Goal: Task Accomplishment & Management: Complete application form

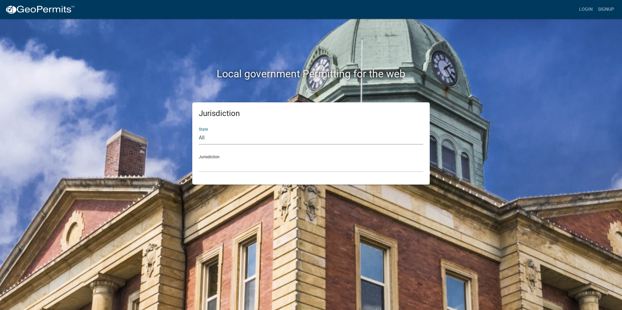
click at [225, 138] on select "All Colorado Georgia Indiana Iowa Kansas Minnesota Ohio South Carolina Wisconsin" at bounding box center [311, 137] width 225 height 13
select select "Indiana"
click at [199, 131] on select "All Colorado Georgia Indiana Iowa Kansas Minnesota Ohio South Carolina Wisconsin" at bounding box center [311, 137] width 225 height 13
click at [235, 162] on select "City of Charlestown, Indiana City of Jeffersonville, Indiana City of Logansport…" at bounding box center [311, 165] width 225 height 13
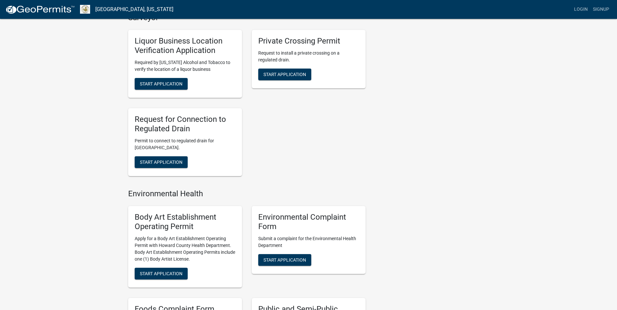
scroll to position [129, 0]
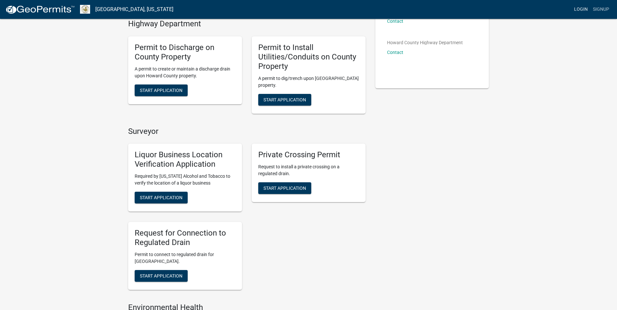
click at [575, 8] on link "Login" at bounding box center [581, 9] width 19 height 12
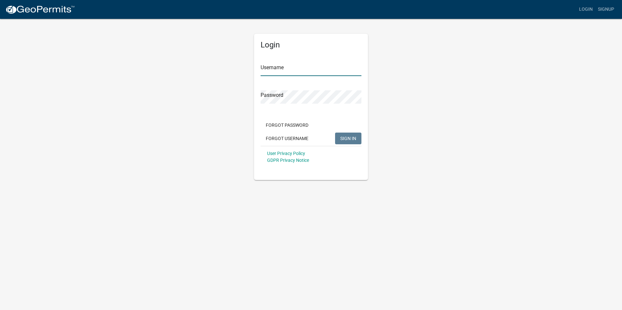
click at [338, 68] on input "Username" at bounding box center [311, 69] width 101 height 13
type input "abby.matlock@howardcountyin.gov"
click at [335, 133] on button "SIGN IN" at bounding box center [348, 139] width 26 height 12
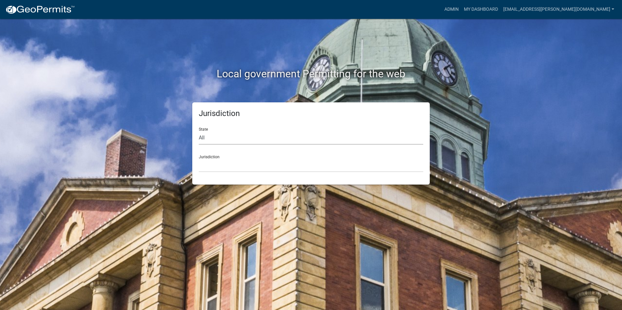
click at [208, 134] on select "All Colorado Georgia Indiana Iowa Kansas Minnesota Ohio South Carolina Wisconsin" at bounding box center [311, 137] width 225 height 13
select select "Indiana"
click at [199, 131] on select "All Colorado Georgia Indiana Iowa Kansas Minnesota Ohio South Carolina Wisconsin" at bounding box center [311, 137] width 225 height 13
click at [232, 164] on select "City of Charlestown, Indiana City of Jeffersonville, Indiana City of Logansport…" at bounding box center [311, 165] width 225 height 13
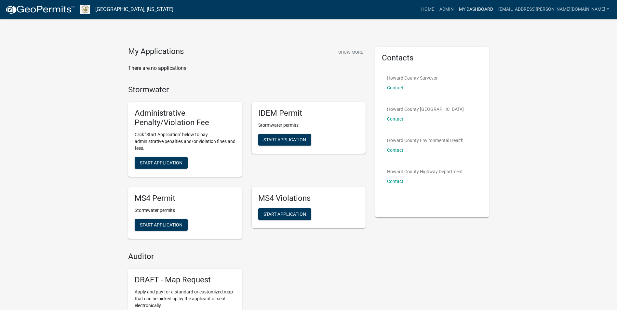
click at [496, 7] on link "My Dashboard" at bounding box center [476, 9] width 39 height 12
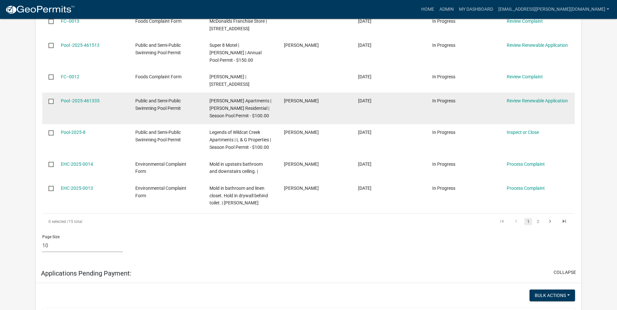
scroll to position [325, 0]
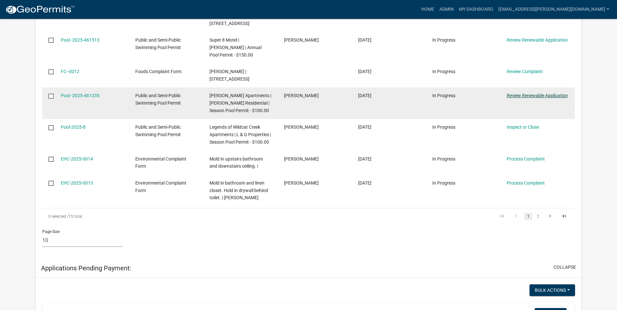
click at [545, 93] on link "Review Renewable Application" at bounding box center [537, 95] width 61 height 5
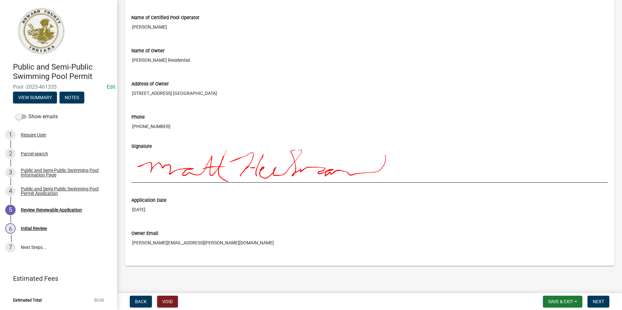
scroll to position [521, 0]
click at [605, 306] on button "Next" at bounding box center [599, 302] width 22 height 12
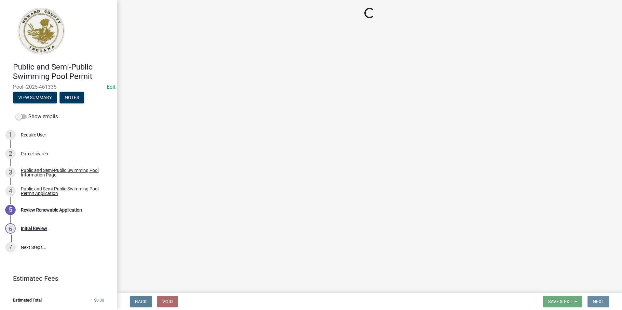
scroll to position [0, 0]
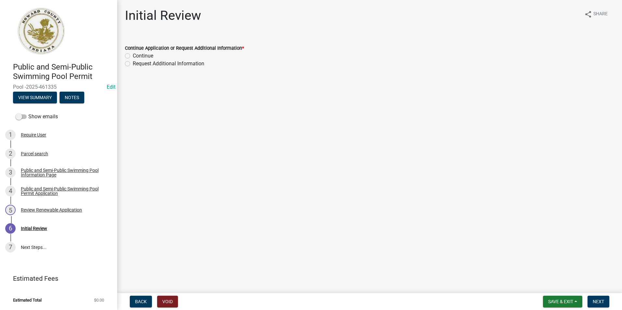
click at [133, 56] on label "Continue" at bounding box center [143, 56] width 21 height 8
click at [133, 56] on input "Continue" at bounding box center [135, 54] width 4 height 4
radio input "true"
click at [600, 300] on span "Next" at bounding box center [598, 301] width 11 height 5
click at [601, 301] on span "Next" at bounding box center [598, 301] width 11 height 5
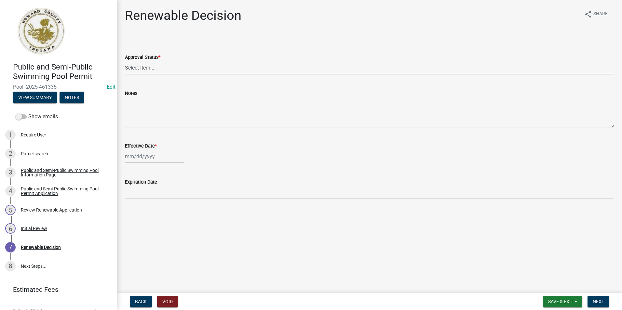
click at [193, 69] on select "Select Item... Approved Denied" at bounding box center [369, 67] width 489 height 13
click at [125, 61] on select "Select Item... Approved Denied" at bounding box center [369, 67] width 489 height 13
select select "6cfd4193-1f57-4c7e-a5e5-f68c9e85a162"
click at [148, 154] on div at bounding box center [155, 156] width 60 height 13
select select "8"
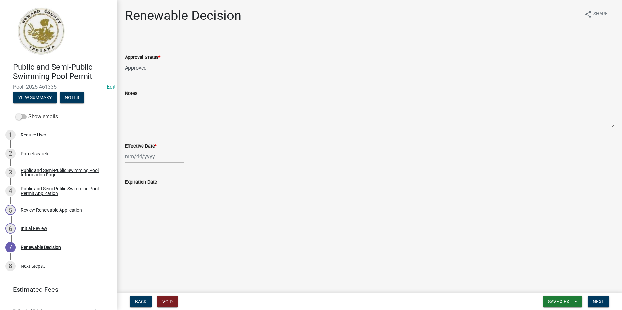
select select "2025"
click at [131, 213] on div "11" at bounding box center [131, 212] width 10 height 10
type input "[DATE]"
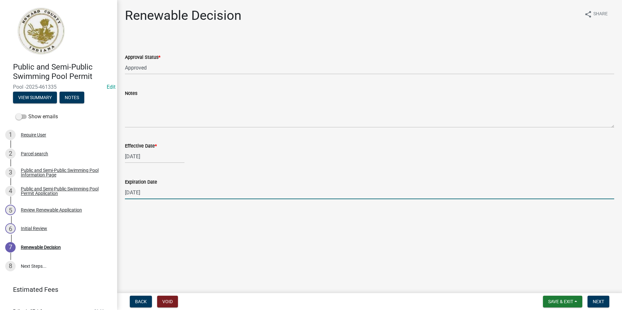
drag, startPoint x: 146, startPoint y: 192, endPoint x: 119, endPoint y: 192, distance: 26.7
click at [119, 192] on div "Renewable Decision share Share Approval Status * Select Item... Approved Denied…" at bounding box center [369, 109] width 505 height 203
type input "10/01/2025"
click at [245, 230] on main "Renewable Decision share Share Approval Status * Select Item... Approved Denied…" at bounding box center [369, 145] width 505 height 291
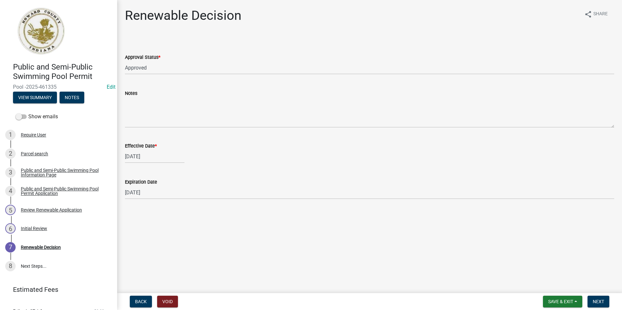
click at [297, 210] on div "Renewable Decision share Share Approval Status * Select Item... Approved Denied…" at bounding box center [369, 109] width 499 height 203
click at [598, 301] on span "Next" at bounding box center [598, 301] width 11 height 5
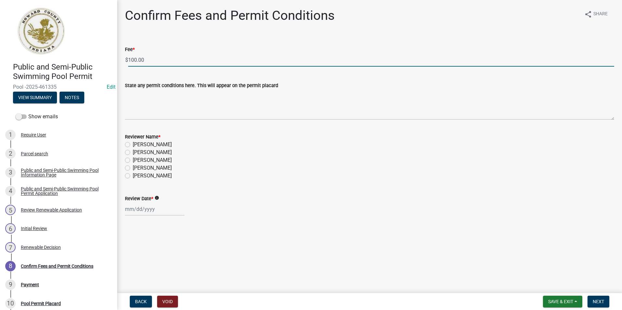
drag, startPoint x: 192, startPoint y: 64, endPoint x: 130, endPoint y: 57, distance: 62.0
click at [130, 57] on input "100.00" at bounding box center [371, 59] width 486 height 13
type input "1"
type input "0"
click at [172, 122] on wm-data-entity-input "State any permit conditions here. This will appear on the permit placard" at bounding box center [369, 99] width 489 height 53
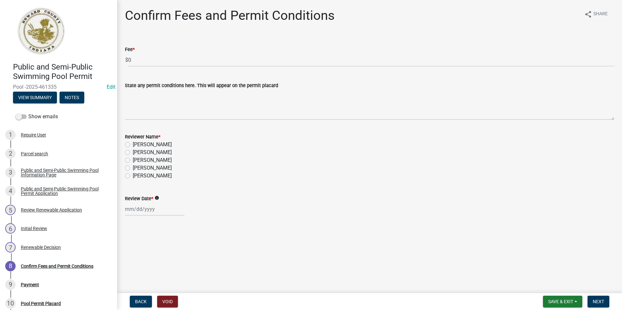
click at [190, 182] on wm-data-entity-input "Reviewer Name * Drew Cornell Brook Milburn Janelle Hunley Emily Shoemaker Tara …" at bounding box center [369, 155] width 489 height 61
click at [153, 199] on span "*" at bounding box center [152, 199] width 2 height 6
click at [153, 203] on input "Review Date *" at bounding box center [155, 209] width 60 height 13
select select "8"
select select "2025"
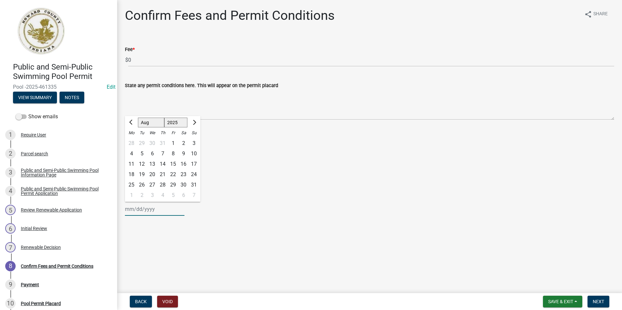
click at [152, 207] on input "Review Date *" at bounding box center [155, 209] width 60 height 13
click at [131, 161] on div "11" at bounding box center [131, 164] width 10 height 10
type input "[DATE]"
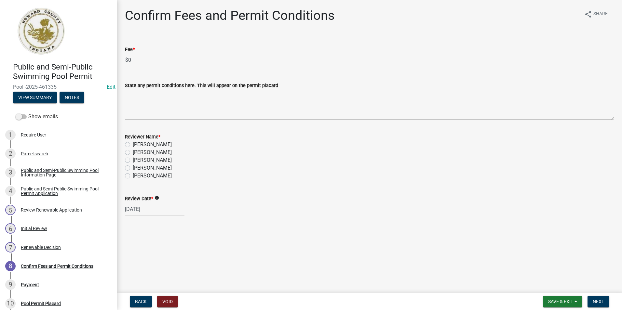
click at [330, 161] on div "[PERSON_NAME]" at bounding box center [369, 161] width 489 height 8
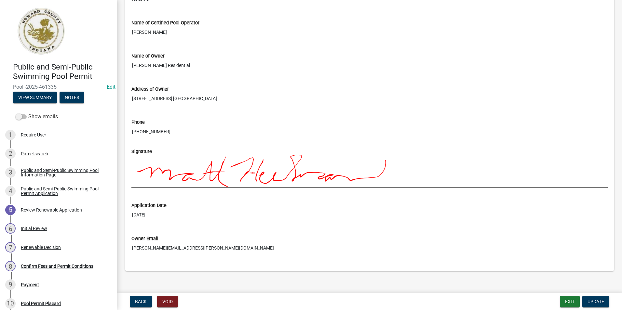
scroll to position [521, 0]
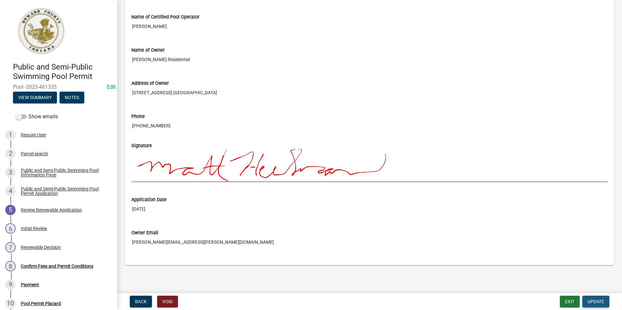
click at [607, 302] on button "Update" at bounding box center [596, 302] width 27 height 12
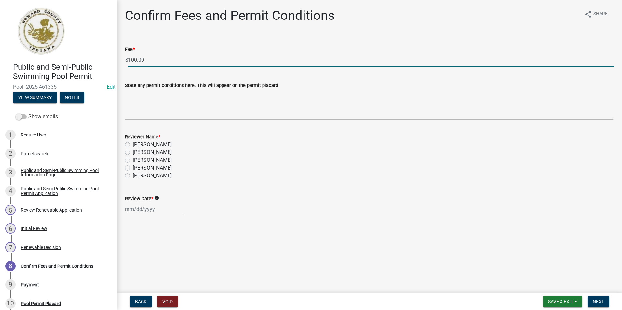
drag, startPoint x: 165, startPoint y: 63, endPoint x: 119, endPoint y: 61, distance: 46.3
click at [119, 61] on div "Confirm Fees and Permit Conditions share Share Fee * $ 100.00 State any permit …" at bounding box center [369, 118] width 505 height 220
type input "0"
click at [137, 213] on div at bounding box center [155, 209] width 60 height 13
select select "8"
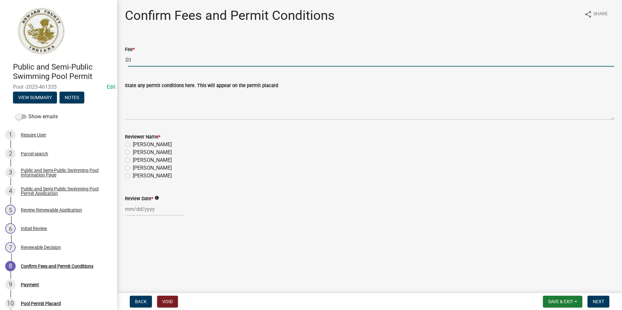
select select "2025"
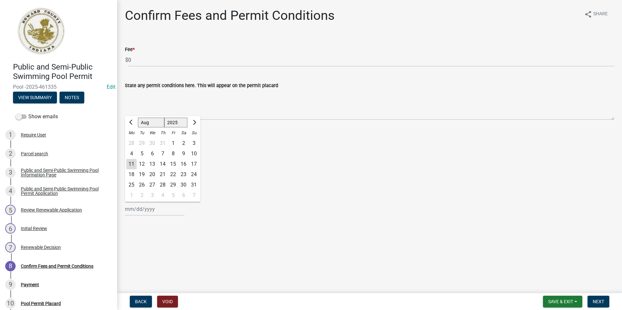
click at [133, 163] on div "11" at bounding box center [131, 164] width 10 height 10
type input "[DATE]"
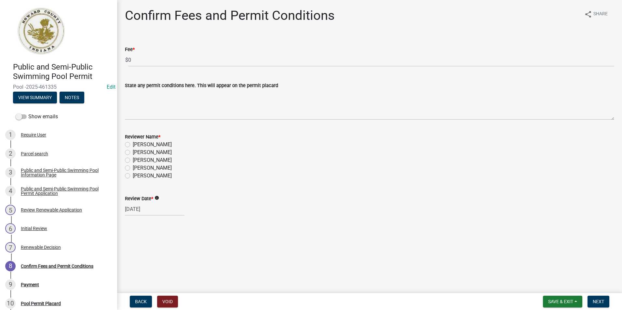
click at [321, 163] on div "[PERSON_NAME]" at bounding box center [369, 161] width 489 height 8
click at [604, 303] on span "Next" at bounding box center [598, 301] width 11 height 5
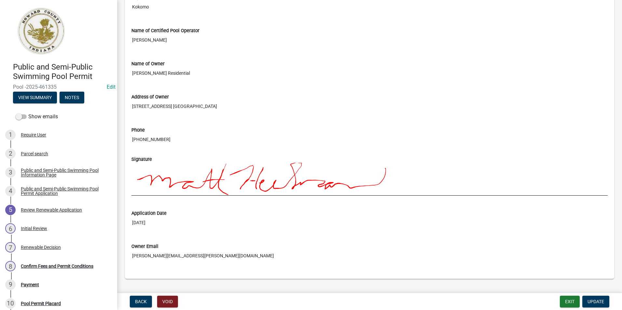
scroll to position [521, 0]
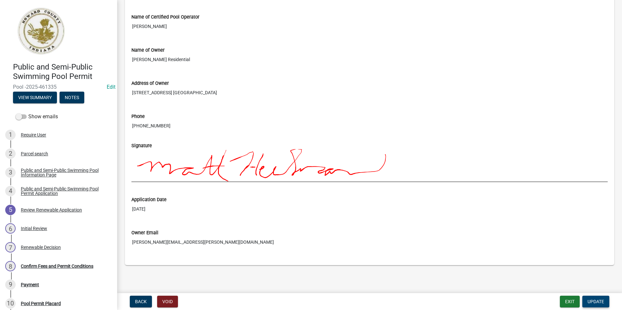
click at [589, 300] on span "Update" at bounding box center [596, 301] width 17 height 5
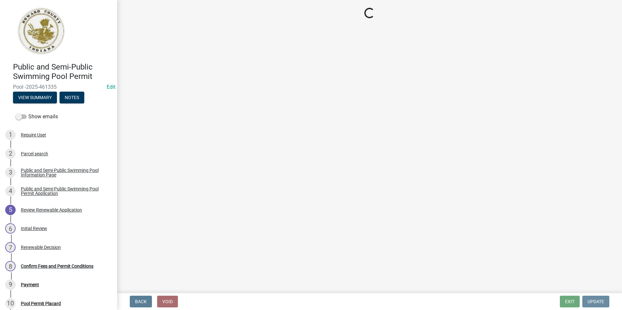
scroll to position [0, 0]
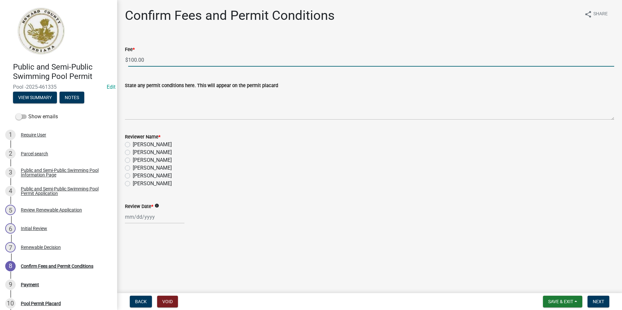
drag, startPoint x: 152, startPoint y: 62, endPoint x: 119, endPoint y: 62, distance: 32.2
click at [120, 62] on div "Fee * $ 100.00" at bounding box center [369, 51] width 499 height 30
type input "0"
click at [133, 184] on label "Abby Matlock" at bounding box center [152, 184] width 39 height 8
click at [133, 184] on input "Abby Matlock" at bounding box center [135, 182] width 4 height 4
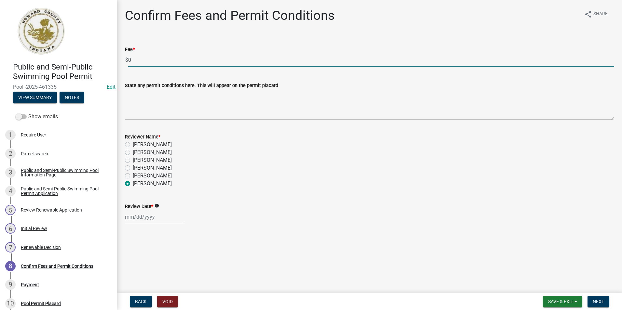
radio input "true"
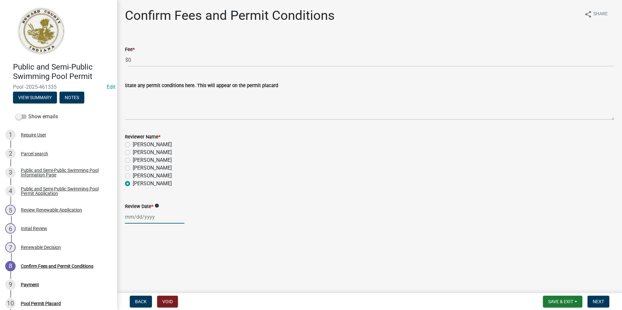
click at [144, 223] on div at bounding box center [155, 217] width 60 height 13
select select "8"
select select "2025"
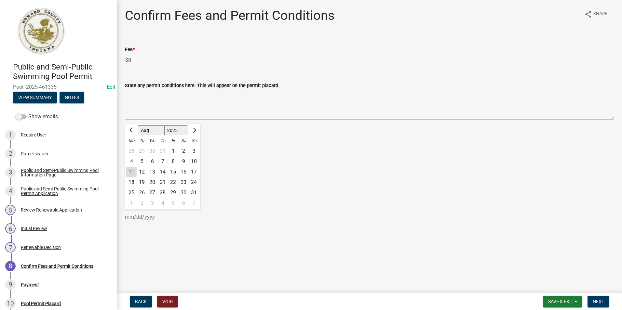
click at [129, 173] on div "11" at bounding box center [131, 172] width 10 height 10
type input "[DATE]"
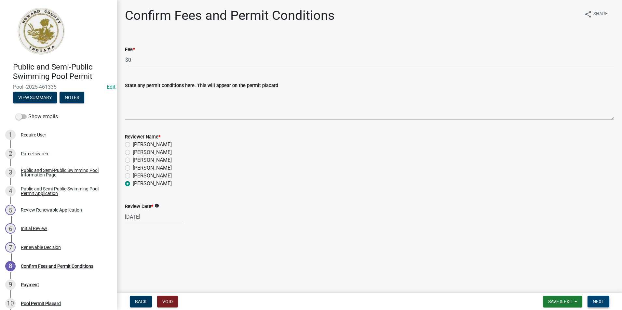
click at [603, 300] on span "Next" at bounding box center [598, 301] width 11 height 5
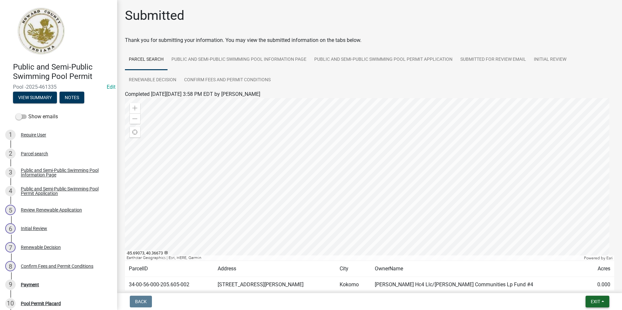
click at [600, 304] on span "Exit" at bounding box center [595, 301] width 9 height 5
click at [586, 282] on button "Save & Exit" at bounding box center [583, 285] width 52 height 16
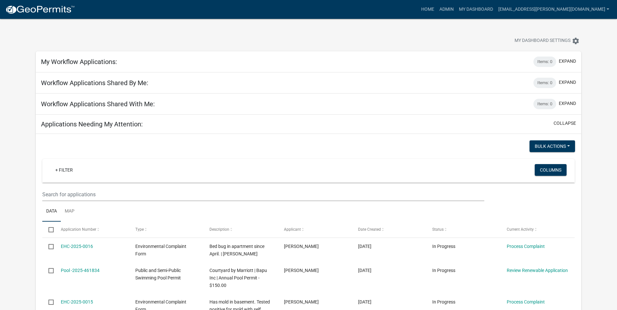
click at [496, 66] on div "My Workflow Applications: Items: 0 expand" at bounding box center [309, 61] width 546 height 21
click at [541, 64] on div "Items: 0" at bounding box center [545, 62] width 23 height 10
click at [573, 58] on button "expand" at bounding box center [567, 61] width 17 height 7
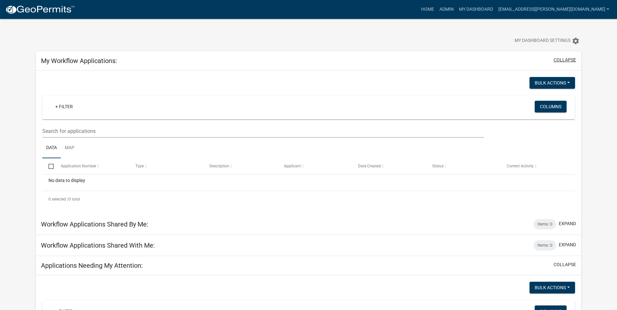
click at [573, 58] on button "collapse" at bounding box center [565, 60] width 22 height 7
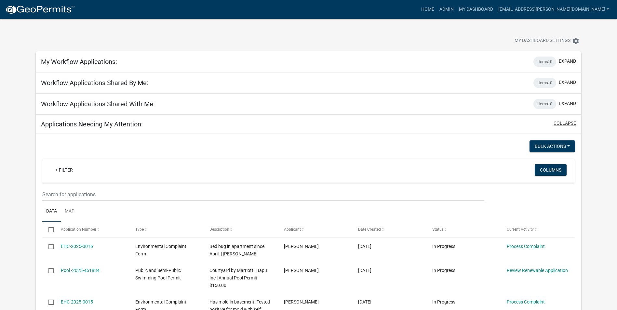
click at [571, 123] on button "collapse" at bounding box center [565, 123] width 22 height 7
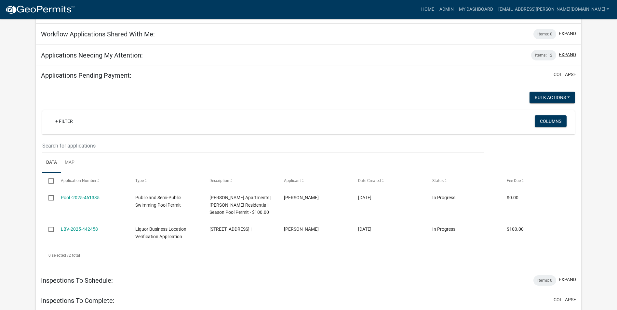
scroll to position [85, 0]
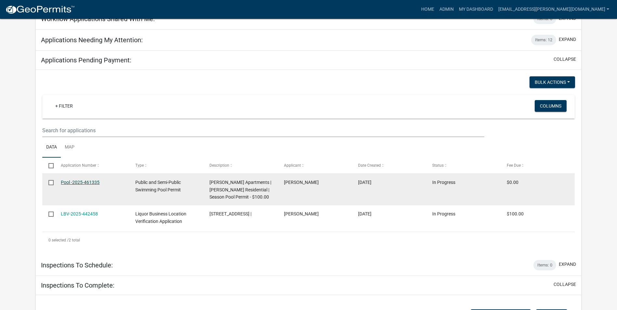
click at [90, 183] on link "Pool -2025-461335" at bounding box center [80, 182] width 39 height 5
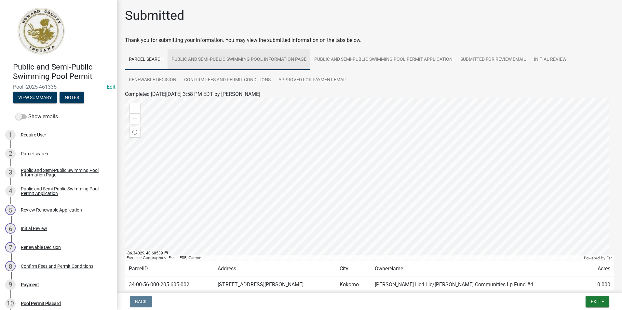
click at [218, 59] on link "Public and Semi-Public Swimming Pool Information Page" at bounding box center [239, 59] width 143 height 21
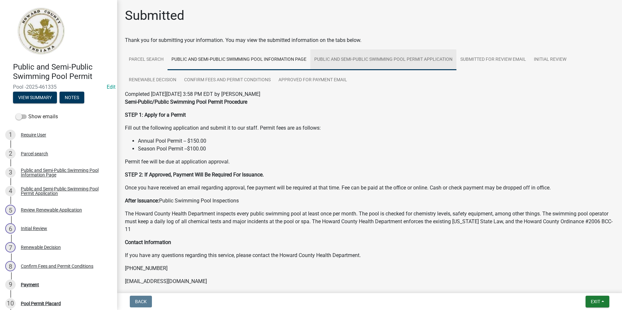
click at [355, 55] on link "Public and Semi-Public Swimming Pool Permit Application" at bounding box center [383, 59] width 146 height 21
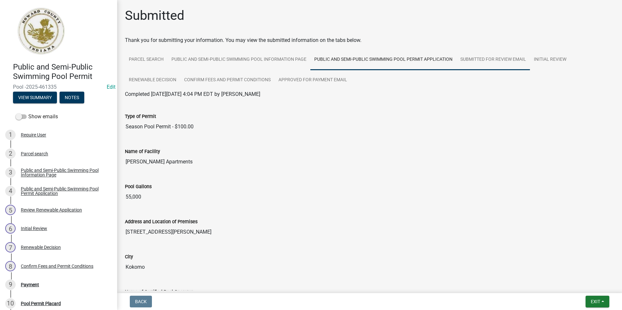
click at [478, 56] on link "Submitted for Review Email" at bounding box center [494, 59] width 74 height 21
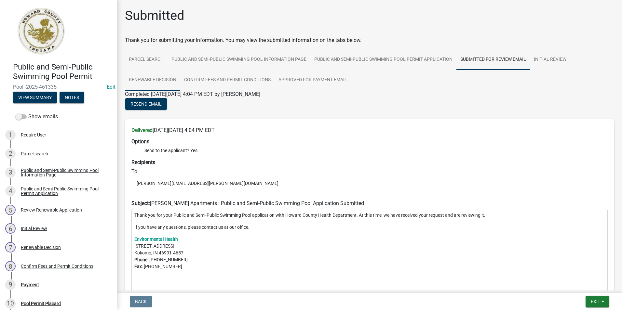
click at [166, 80] on link "Renewable Decision" at bounding box center [152, 80] width 55 height 21
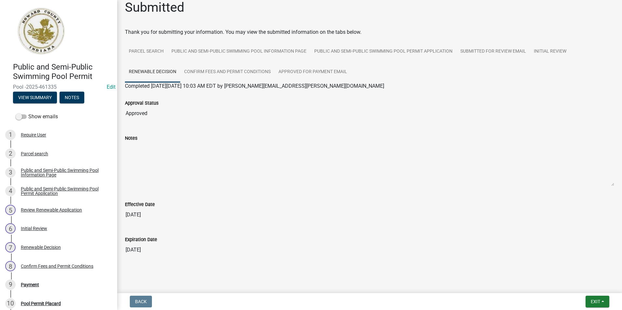
scroll to position [12, 0]
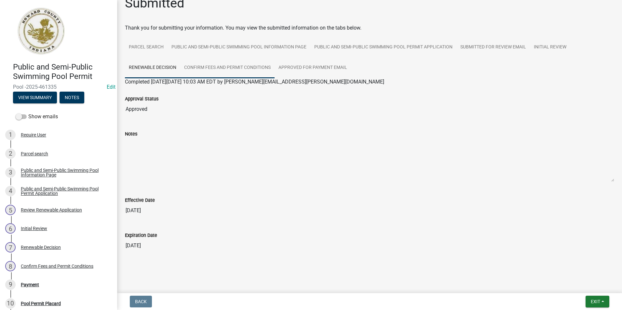
click at [245, 69] on link "Confirm Fees and Permit Conditions" at bounding box center [227, 68] width 94 height 21
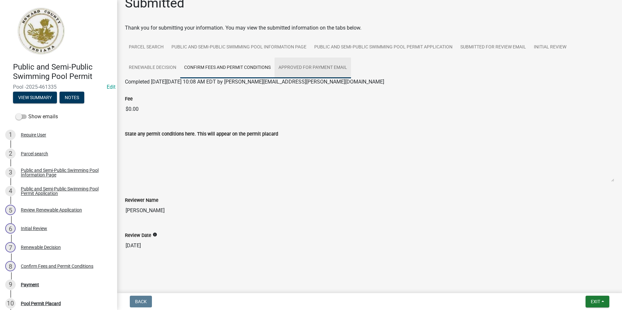
click at [330, 74] on link "Approved for Payment Email" at bounding box center [313, 68] width 76 height 21
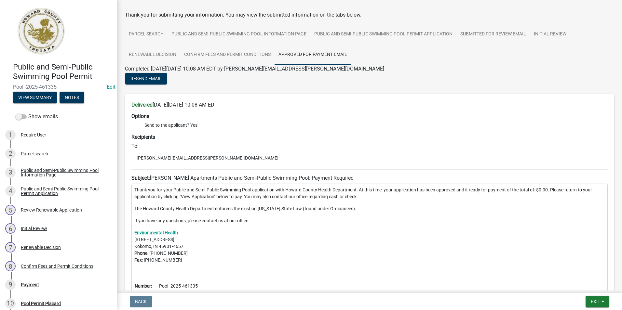
scroll to position [0, 0]
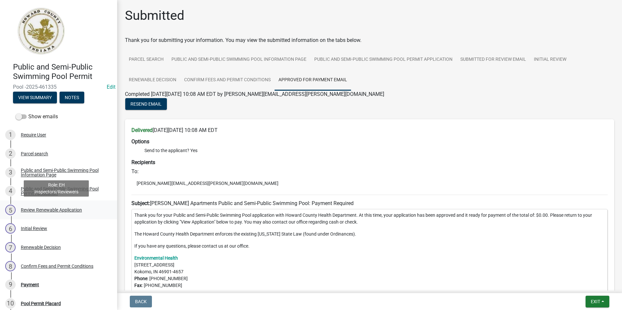
click at [36, 212] on div "Review Renewable Application" at bounding box center [51, 210] width 61 height 5
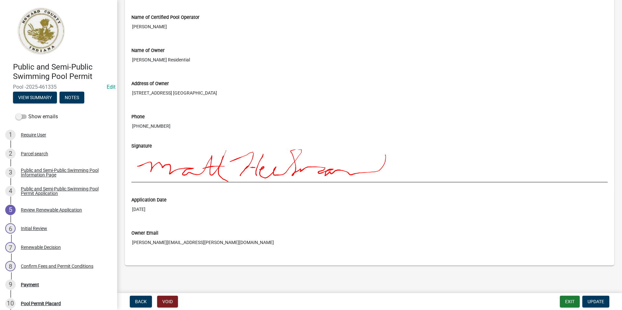
scroll to position [521, 0]
click at [51, 210] on div "Review Renewable Application" at bounding box center [51, 210] width 61 height 5
click at [69, 209] on div "Review Renewable Application" at bounding box center [51, 210] width 61 height 5
click at [43, 230] on div "Initial Review" at bounding box center [34, 228] width 26 height 5
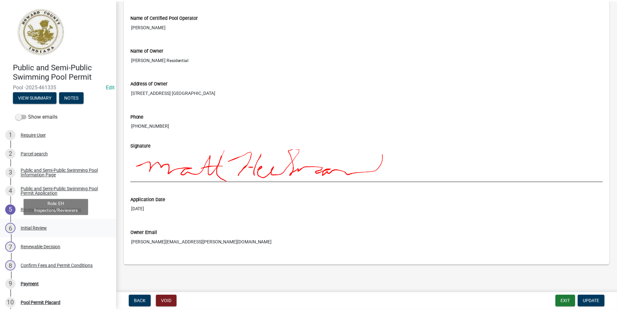
scroll to position [0, 0]
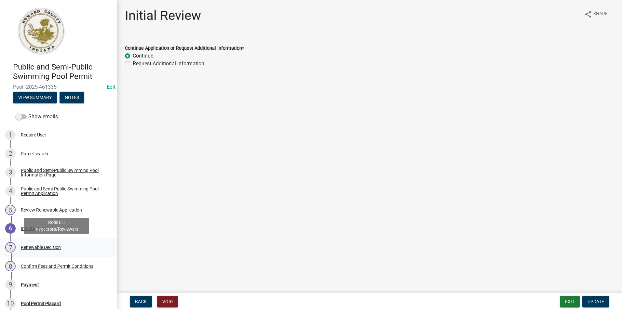
click at [42, 249] on div "Renewable Decision" at bounding box center [41, 247] width 40 height 5
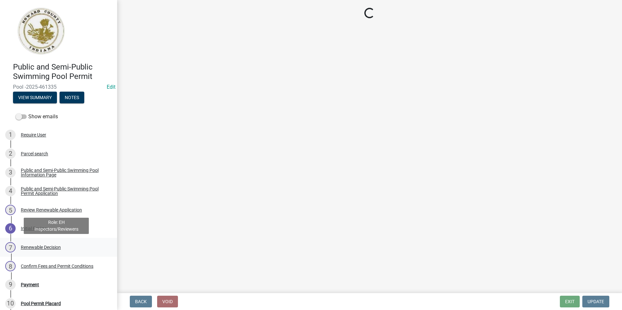
select select "6cfd4193-1f57-4c7e-a5e5-f68c9e85a162"
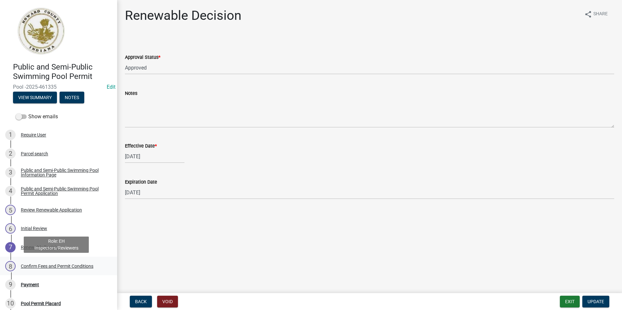
click at [44, 270] on div "8 Confirm Fees and Permit Conditions" at bounding box center [56, 266] width 102 height 10
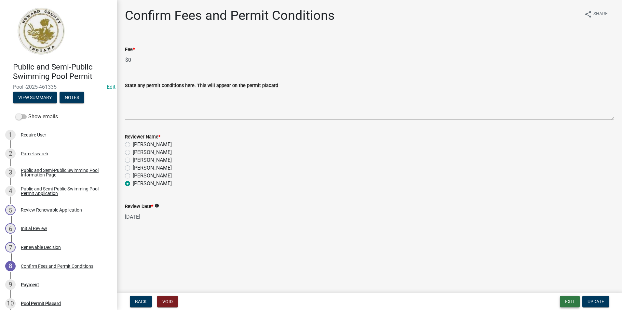
click at [574, 304] on button "Exit" at bounding box center [570, 302] width 20 height 12
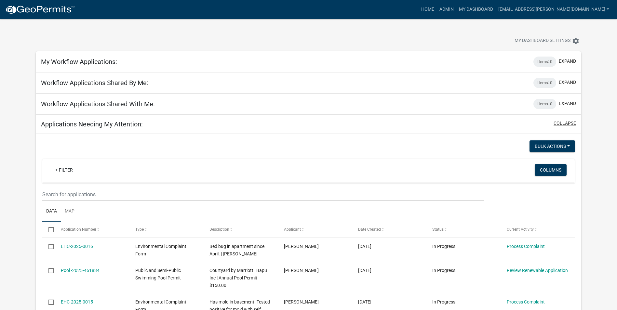
click at [557, 123] on button "collapse" at bounding box center [565, 123] width 22 height 7
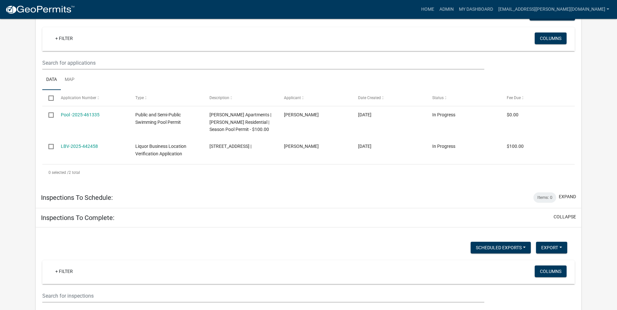
scroll to position [163, 0]
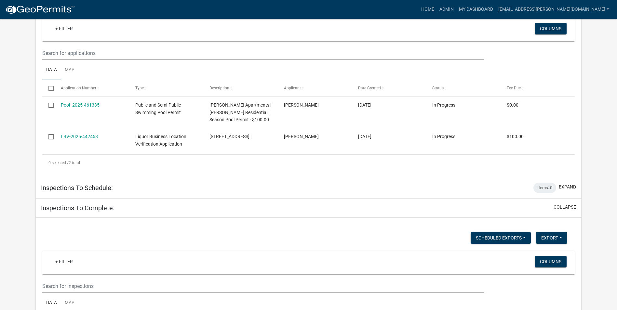
click at [571, 206] on button "collapse" at bounding box center [565, 207] width 22 height 7
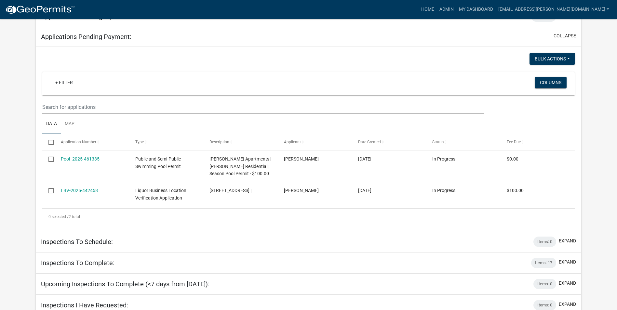
scroll to position [92, 0]
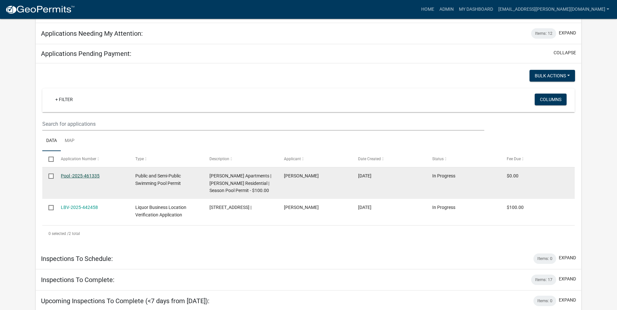
click at [86, 177] on link "Pool -2025-461335" at bounding box center [80, 175] width 39 height 5
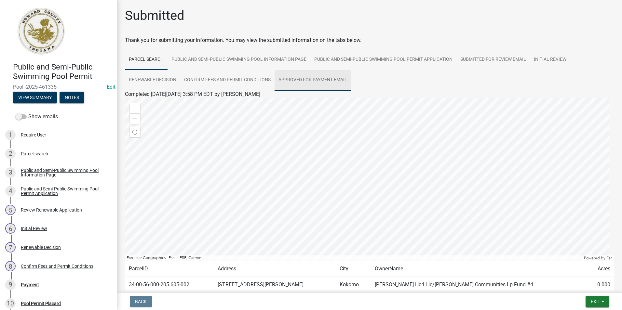
click at [289, 79] on link "Approved for Payment Email" at bounding box center [313, 80] width 76 height 21
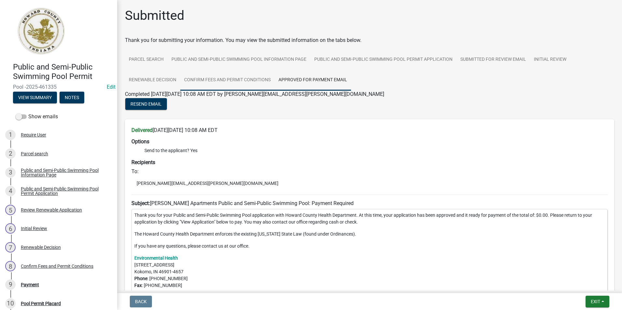
click at [228, 80] on link "Confirm Fees and Permit Conditions" at bounding box center [227, 80] width 94 height 21
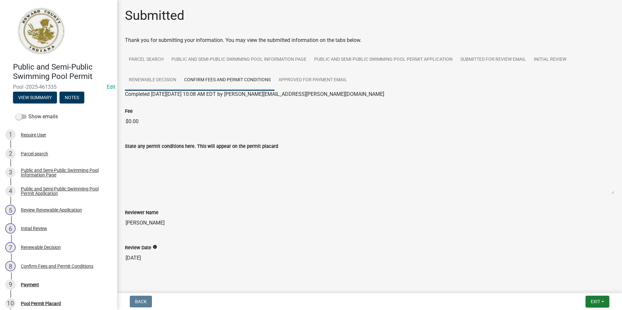
click at [152, 82] on link "Renewable Decision" at bounding box center [152, 80] width 55 height 21
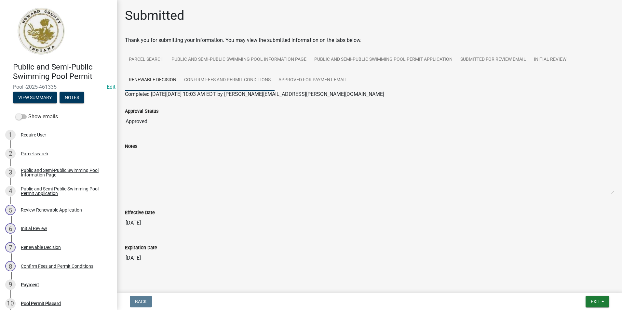
click at [248, 86] on link "Confirm Fees and Permit Conditions" at bounding box center [227, 80] width 94 height 21
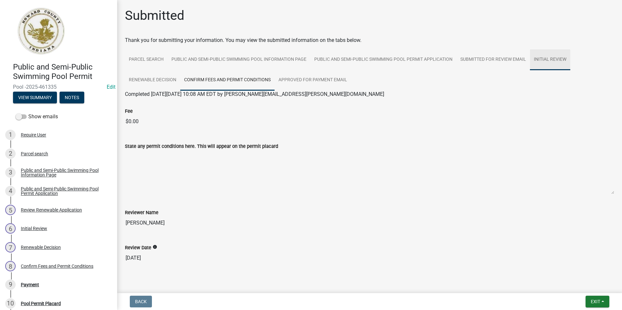
click at [559, 56] on link "Initial Review" at bounding box center [550, 59] width 40 height 21
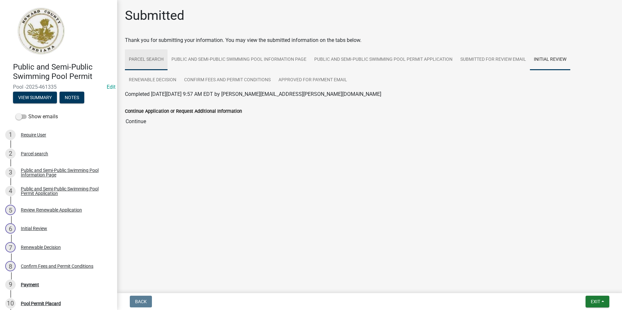
click at [138, 55] on link "Parcel search" at bounding box center [146, 59] width 43 height 21
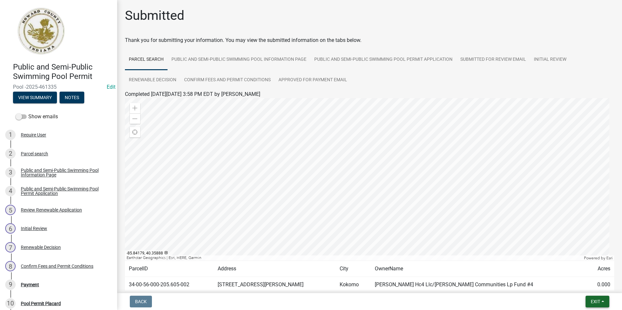
click at [591, 302] on span "Exit" at bounding box center [595, 301] width 9 height 5
click at [585, 281] on button "Save & Exit" at bounding box center [583, 285] width 52 height 16
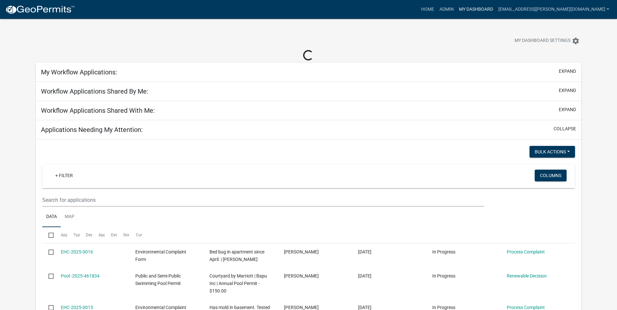
click at [493, 7] on link "My Dashboard" at bounding box center [476, 9] width 39 height 12
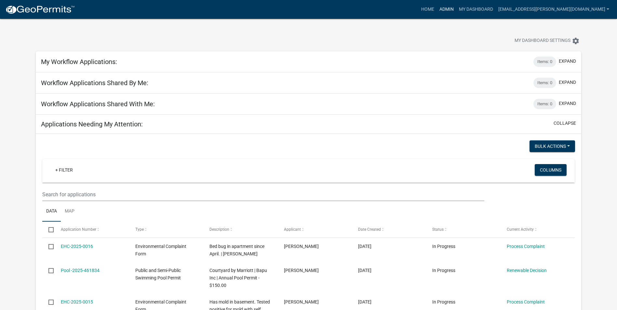
click at [457, 10] on link "Admin" at bounding box center [447, 9] width 20 height 12
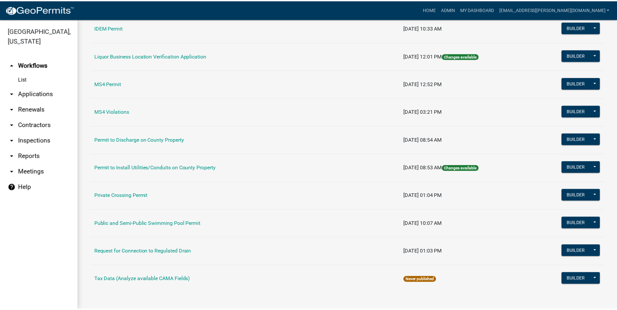
scroll to position [520, 0]
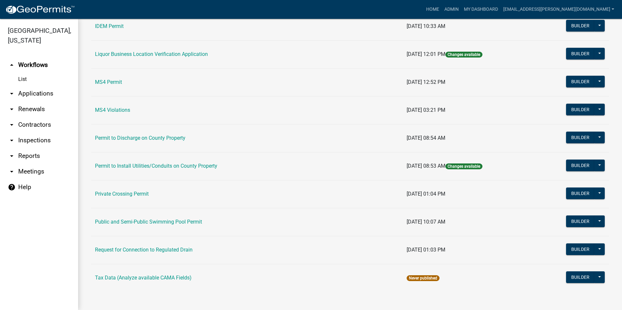
click at [306, 217] on td "Public and Semi-Public Swimming Pool Permit" at bounding box center [247, 222] width 312 height 28
click at [589, 218] on button "Builder" at bounding box center [580, 222] width 29 height 12
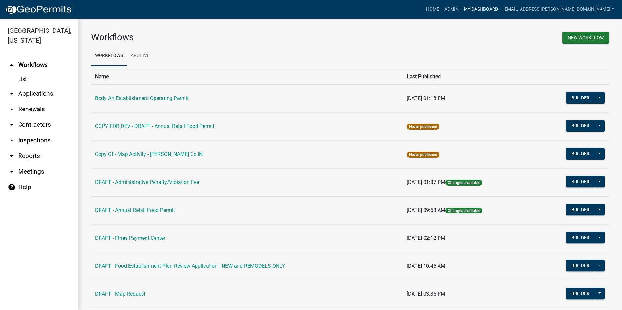
click at [501, 7] on link "My Dashboard" at bounding box center [480, 9] width 39 height 12
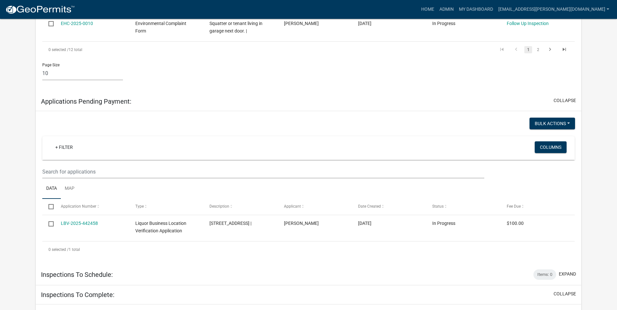
scroll to position [488, 0]
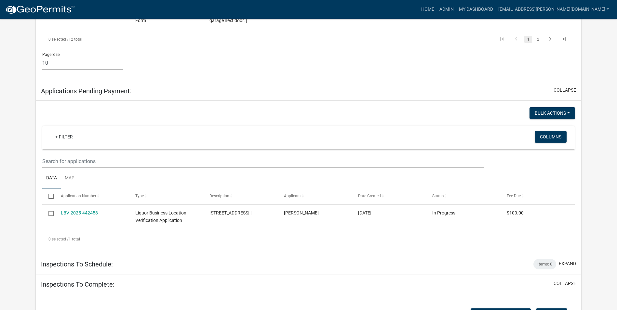
click at [564, 91] on button "collapse" at bounding box center [565, 90] width 22 height 7
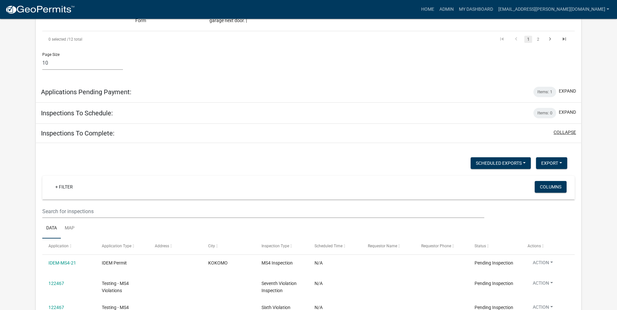
click at [570, 132] on button "collapse" at bounding box center [565, 132] width 22 height 7
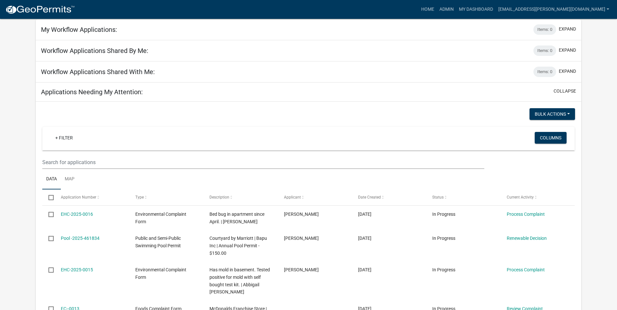
scroll to position [17, 0]
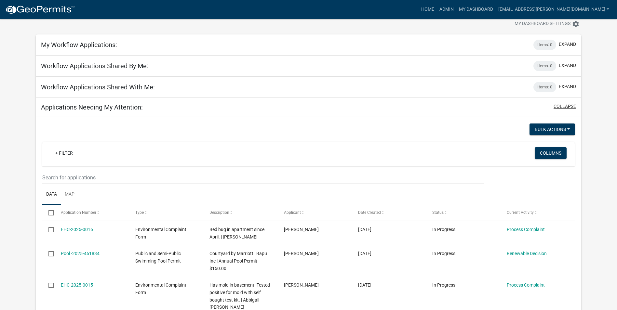
click at [561, 110] on button "collapse" at bounding box center [565, 106] width 22 height 7
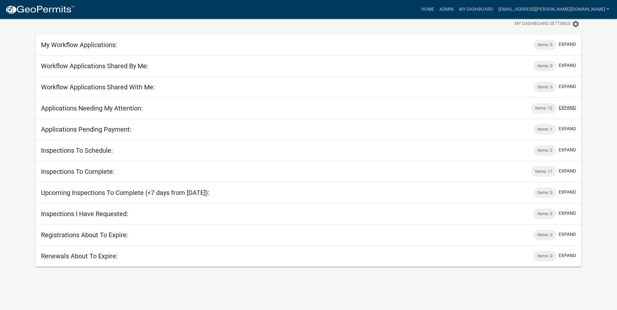
click at [569, 107] on button "expand" at bounding box center [567, 107] width 17 height 7
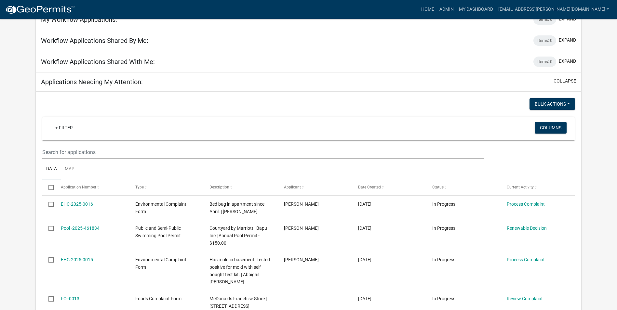
scroll to position [82, 0]
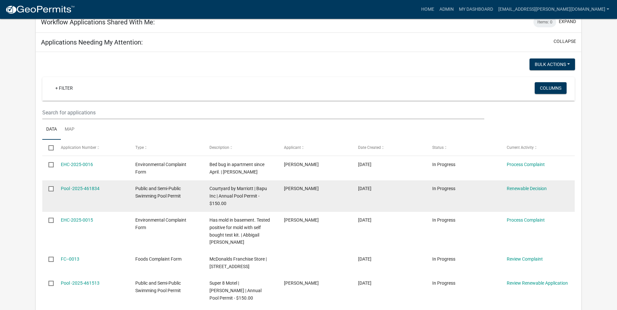
click at [444, 188] on span "In Progress" at bounding box center [443, 188] width 23 height 5
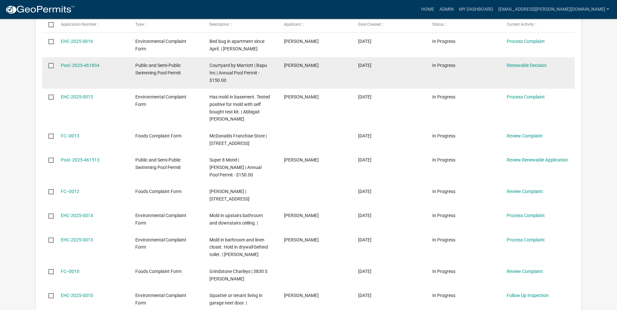
scroll to position [212, 0]
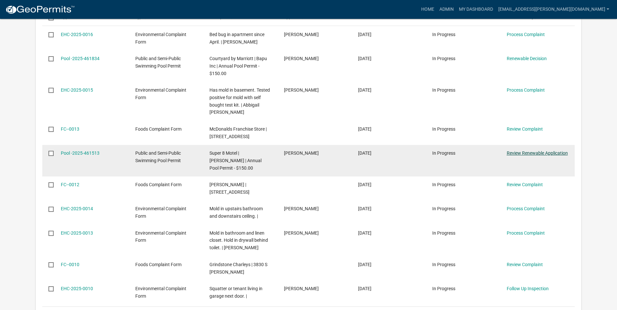
click at [533, 152] on link "Review Renewable Application" at bounding box center [537, 153] width 61 height 5
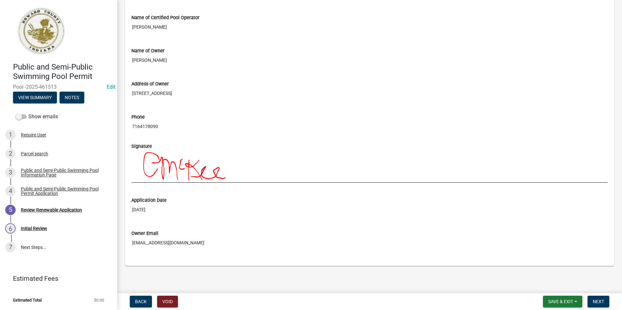
scroll to position [521, 0]
click at [602, 300] on span "Next" at bounding box center [598, 301] width 11 height 5
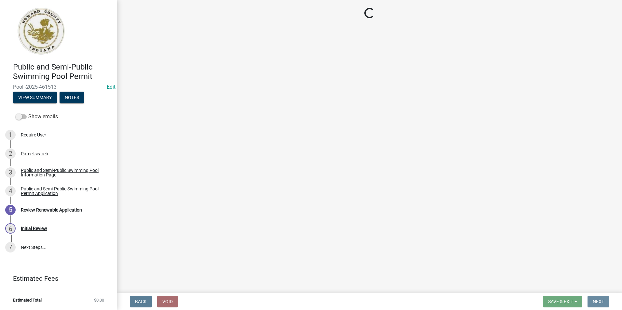
scroll to position [0, 0]
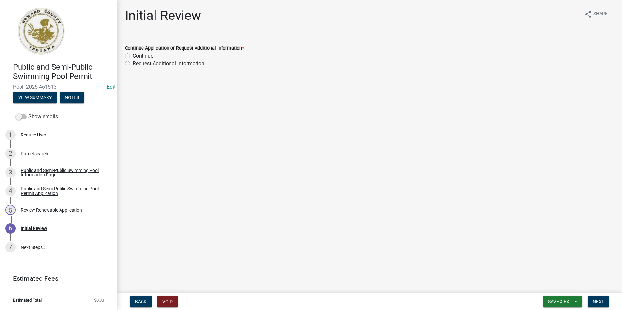
click at [133, 54] on label "Continue" at bounding box center [143, 56] width 21 height 8
click at [133, 54] on input "Continue" at bounding box center [135, 54] width 4 height 4
radio input "true"
click at [602, 302] on span "Next" at bounding box center [598, 301] width 11 height 5
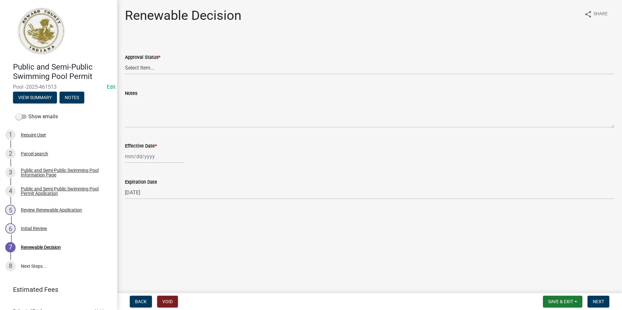
click at [133, 61] on div "Approval Status *" at bounding box center [369, 57] width 489 height 8
click at [133, 68] on select "Select Item... Approved Denied" at bounding box center [369, 67] width 489 height 13
click at [125, 61] on select "Select Item... Approved Denied" at bounding box center [369, 67] width 489 height 13
select select "6cfd4193-1f57-4c7e-a5e5-f68c9e85a162"
click at [147, 159] on div at bounding box center [155, 156] width 60 height 13
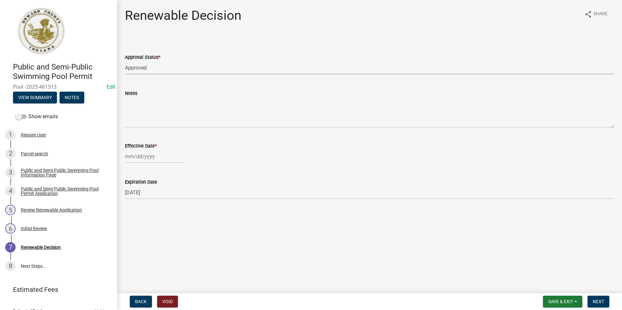
select select "8"
select select "2025"
click at [130, 212] on div "11" at bounding box center [131, 212] width 10 height 10
type input "[DATE]"
select select "8"
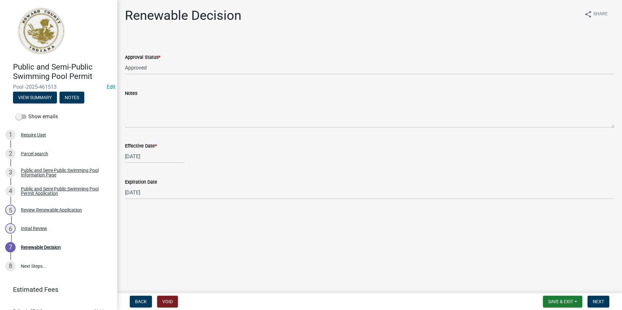
select select "2025"
drag, startPoint x: 138, startPoint y: 157, endPoint x: 118, endPoint y: 158, distance: 20.5
click at [118, 158] on div "Renewable Decision share Share Approval Status * Select Item... Approved Denied…" at bounding box center [369, 109] width 505 height 203
click at [132, 172] on span "Previous month" at bounding box center [131, 170] width 5 height 5
select select "7"
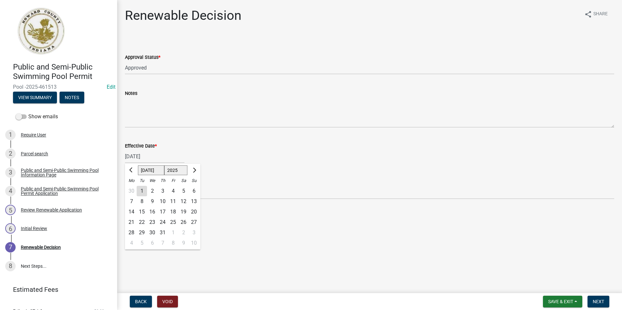
click at [127, 204] on div "7" at bounding box center [131, 202] width 10 height 10
type input "07/07/2025"
click at [161, 156] on div "07/07/2025" at bounding box center [155, 156] width 60 height 13
select select "7"
select select "2025"
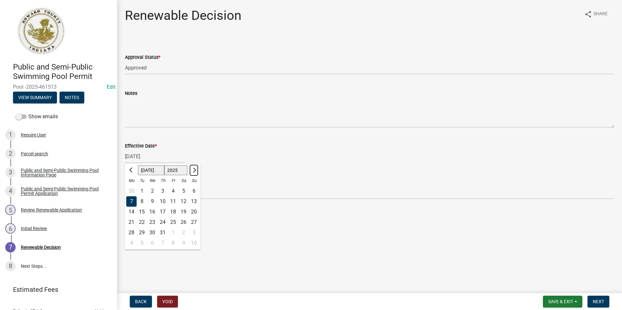
click at [196, 168] on button "Next month" at bounding box center [194, 170] width 8 height 10
select select "8"
click at [133, 212] on div "11" at bounding box center [131, 212] width 10 height 10
type input "[DATE]"
click at [600, 304] on span "Next" at bounding box center [598, 301] width 11 height 5
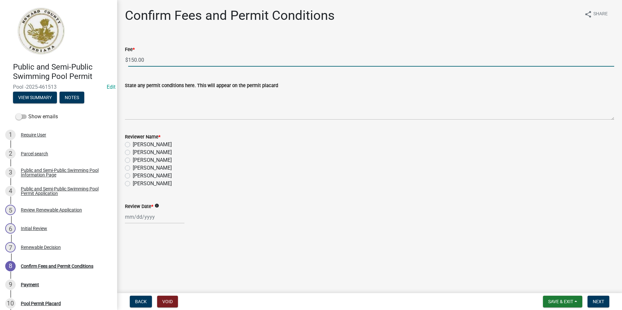
drag, startPoint x: 150, startPoint y: 59, endPoint x: 111, endPoint y: 59, distance: 39.1
click at [112, 59] on div "Public and Semi-Public Swimming Pool Permit Pool -2025-461513 Edit View Summary…" at bounding box center [311, 155] width 622 height 310
type input "0"
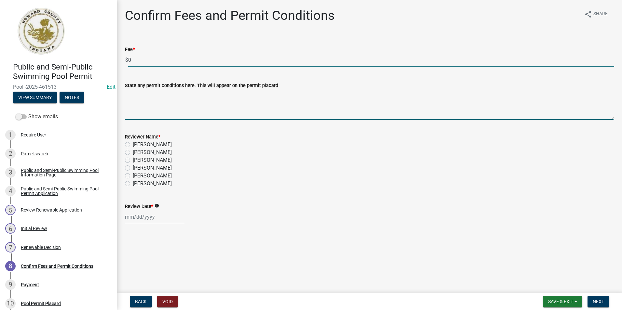
click at [194, 111] on textarea "State any permit conditions here. This will appear on the permit placard" at bounding box center [369, 104] width 489 height 31
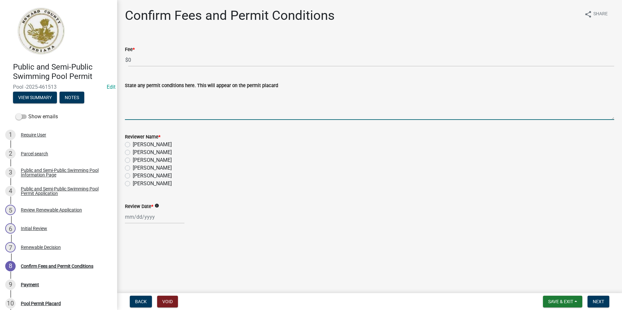
click at [133, 184] on label "Abby Matlock" at bounding box center [152, 184] width 39 height 8
click at [133, 184] on input "Abby Matlock" at bounding box center [135, 182] width 4 height 4
radio input "true"
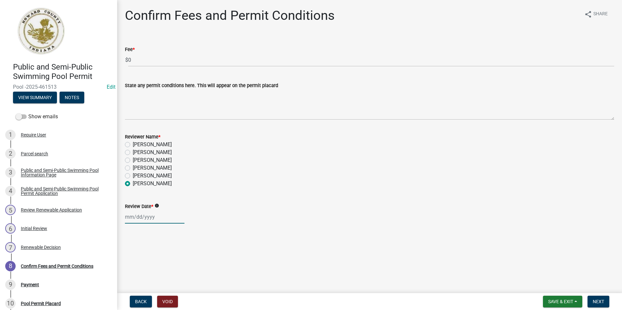
click at [152, 219] on div at bounding box center [155, 217] width 60 height 13
select select "8"
select select "2025"
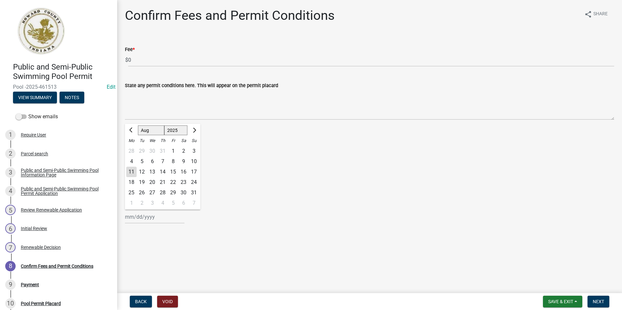
click at [132, 171] on div "11" at bounding box center [131, 172] width 10 height 10
type input "[DATE]"
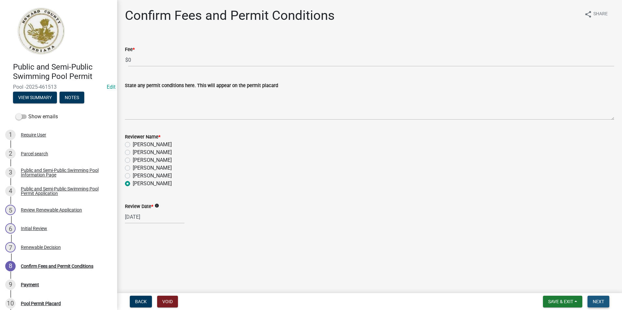
click at [604, 299] on span "Next" at bounding box center [598, 301] width 11 height 5
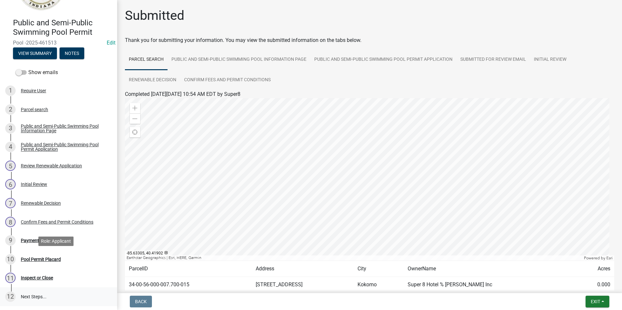
scroll to position [86, 0]
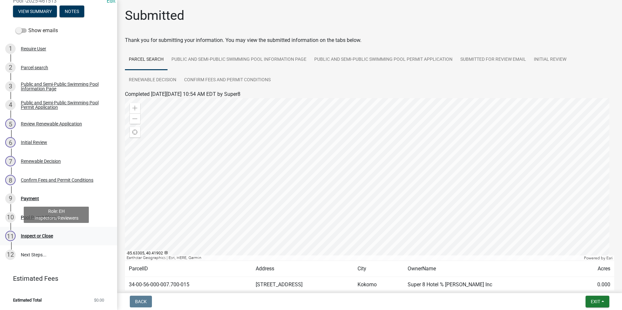
click at [62, 234] on div "11 Inspect or Close" at bounding box center [56, 236] width 102 height 10
click at [71, 220] on div "10 Pool Permit Placard" at bounding box center [56, 218] width 102 height 10
click at [64, 199] on div "9 Payment" at bounding box center [56, 199] width 102 height 10
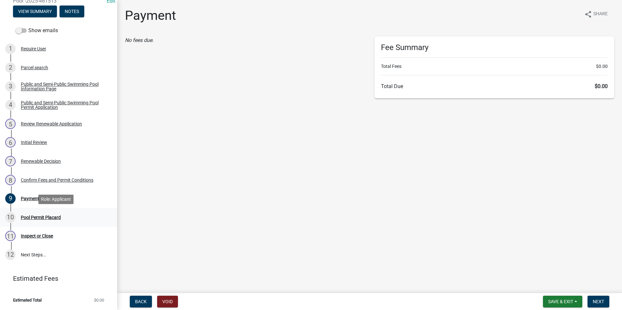
click at [69, 217] on div "10 Pool Permit Placard" at bounding box center [56, 218] width 102 height 10
click at [73, 231] on link "11 Inspect or Close" at bounding box center [58, 236] width 117 height 19
click at [69, 236] on div "11 Inspect or Close" at bounding box center [56, 236] width 102 height 10
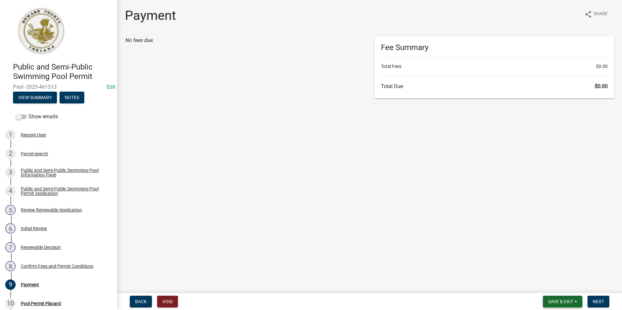
click at [564, 302] on span "Save & Exit" at bounding box center [560, 301] width 25 height 5
click at [551, 272] on button "Save" at bounding box center [556, 270] width 52 height 16
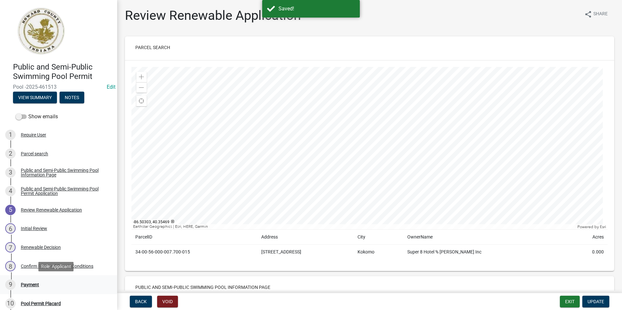
click at [73, 288] on div "9 Payment" at bounding box center [56, 285] width 102 height 10
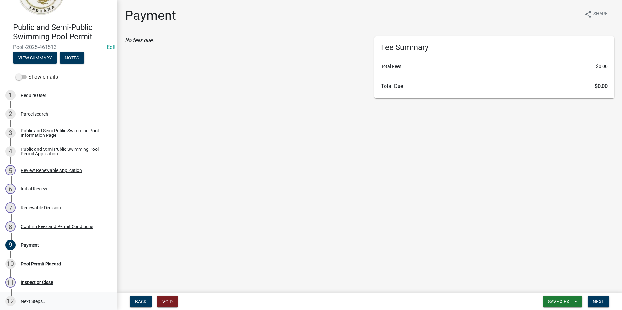
scroll to position [86, 0]
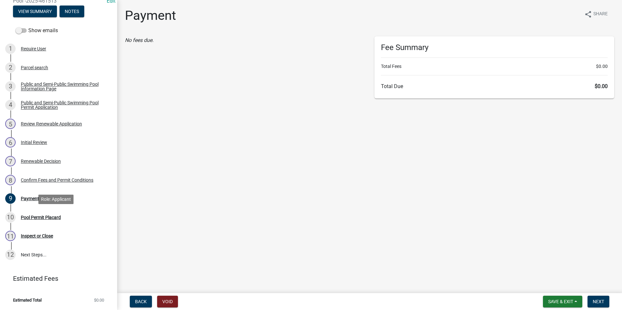
click at [55, 223] on div "10 Pool Permit Placard" at bounding box center [56, 218] width 102 height 10
click at [57, 238] on div "11 Inspect or Close" at bounding box center [56, 236] width 102 height 10
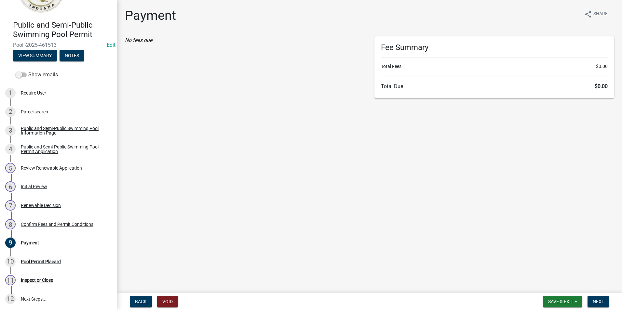
scroll to position [0, 0]
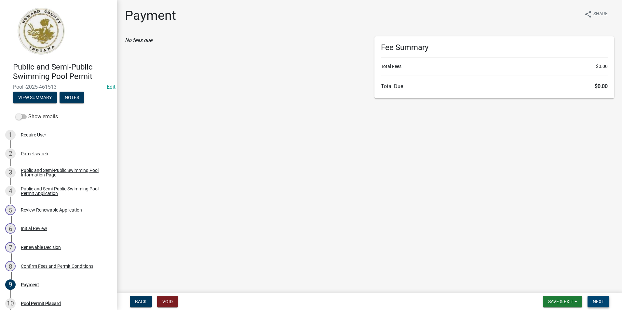
click at [597, 304] on span "Next" at bounding box center [598, 301] width 11 height 5
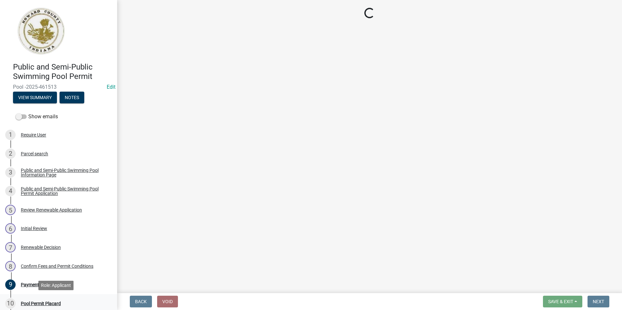
click at [39, 304] on div "Pool Permit Placard" at bounding box center [41, 304] width 40 height 5
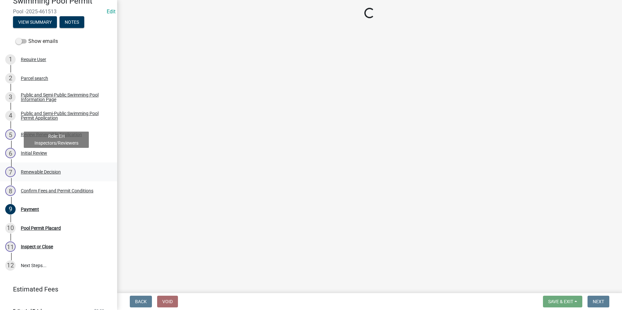
scroll to position [86, 0]
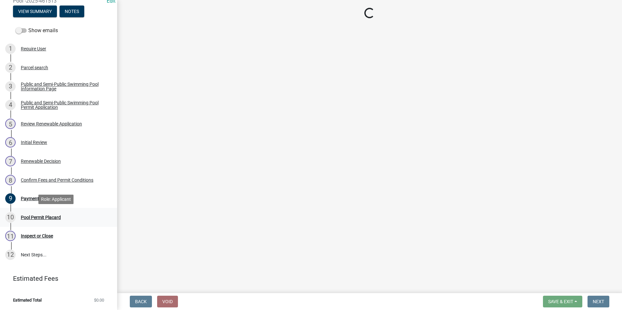
click at [44, 219] on div "Pool Permit Placard" at bounding box center [41, 217] width 40 height 5
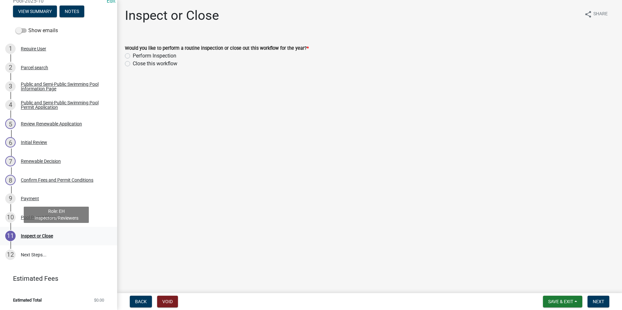
click at [45, 234] on div "Inspect or Close" at bounding box center [37, 236] width 32 height 5
click at [594, 300] on span "Next" at bounding box center [598, 301] width 11 height 5
click at [414, 169] on main "Inspect or Close share Share Would you like to perform a routine inspection or …" at bounding box center [369, 145] width 505 height 291
click at [42, 66] on div "Parcel search" at bounding box center [34, 67] width 27 height 5
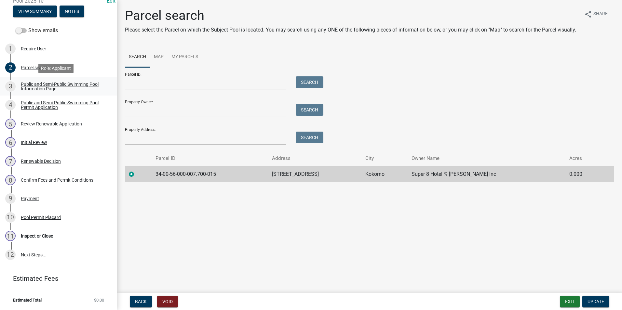
click at [41, 94] on link "3 Public and Semi-Public Swimming Pool Information Page" at bounding box center [58, 86] width 117 height 19
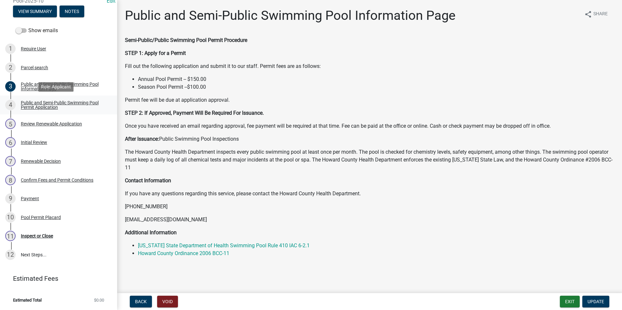
click at [41, 106] on div "Public and Semi-Public Swimming Pool Permit Application" at bounding box center [64, 105] width 86 height 9
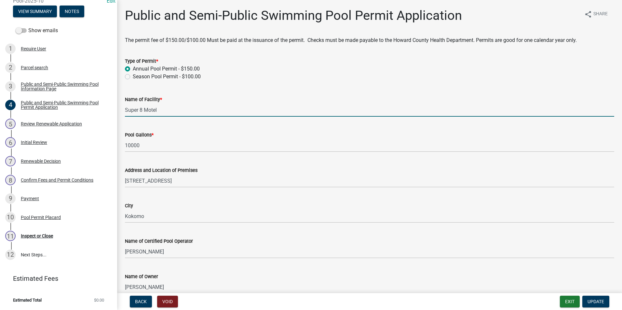
click at [295, 103] on input "Super 8 Motel" at bounding box center [369, 109] width 489 height 13
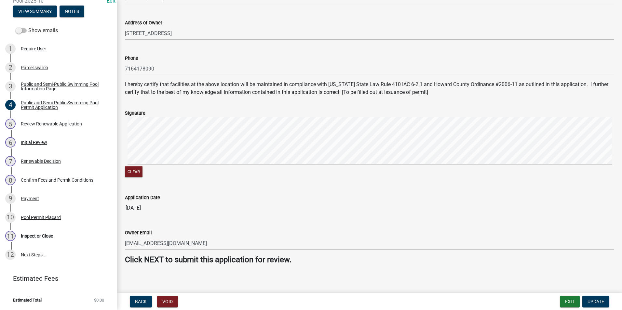
scroll to position [294, 0]
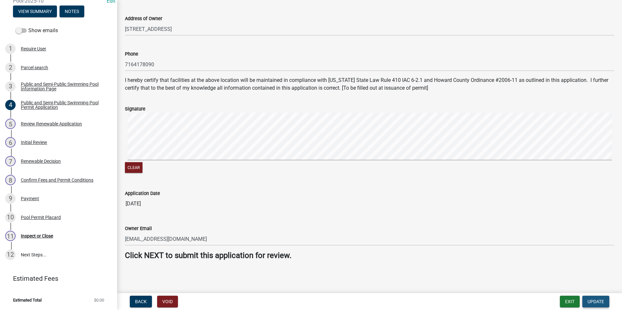
click at [605, 302] on button "Update" at bounding box center [596, 302] width 27 height 12
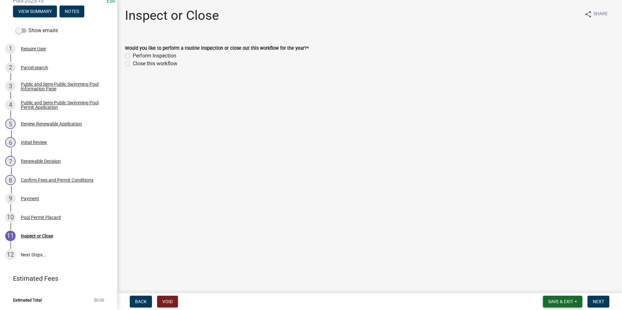
click at [565, 304] on span "Save & Exit" at bounding box center [560, 301] width 25 height 5
click at [573, 288] on button "Save & Exit" at bounding box center [556, 285] width 52 height 16
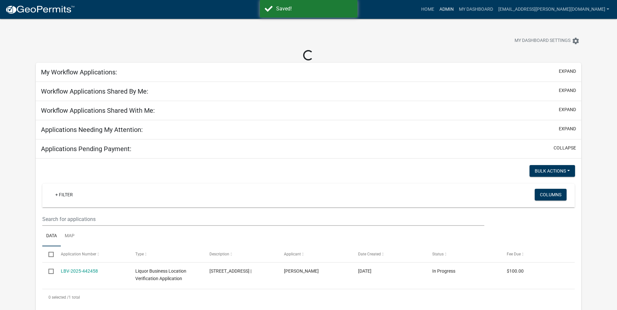
click at [457, 9] on link "Admin" at bounding box center [447, 9] width 20 height 12
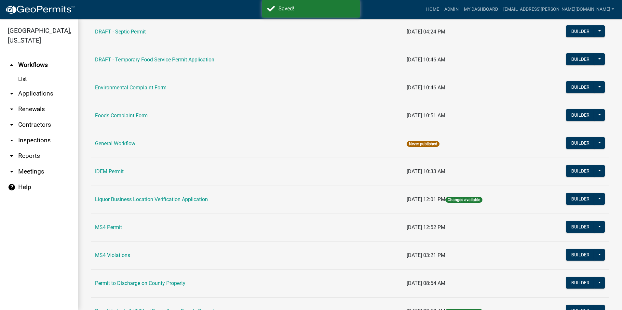
scroll to position [520, 0]
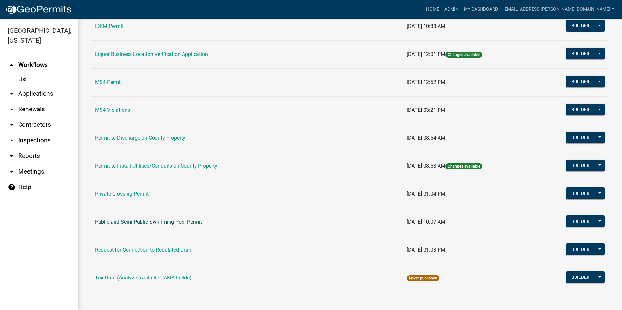
click at [166, 225] on link "Public and Semi-Public Swimming Pool Permit" at bounding box center [148, 222] width 107 height 6
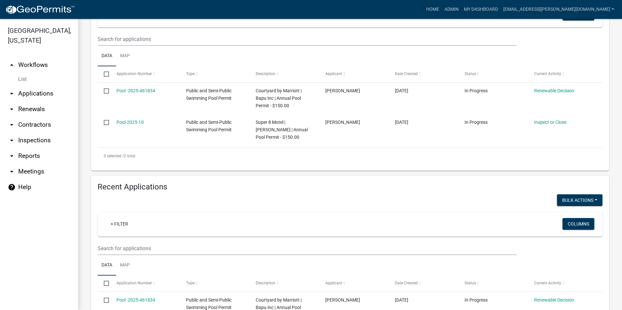
scroll to position [130, 0]
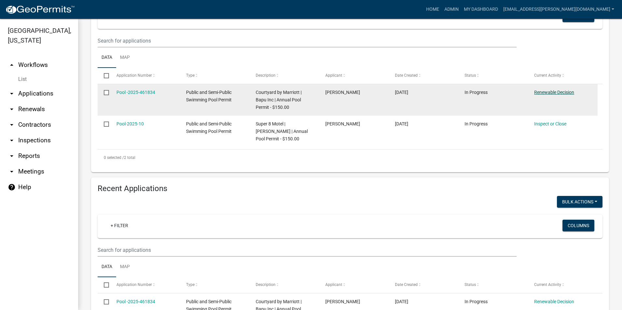
click at [552, 93] on link "Renewable Decision" at bounding box center [554, 92] width 40 height 5
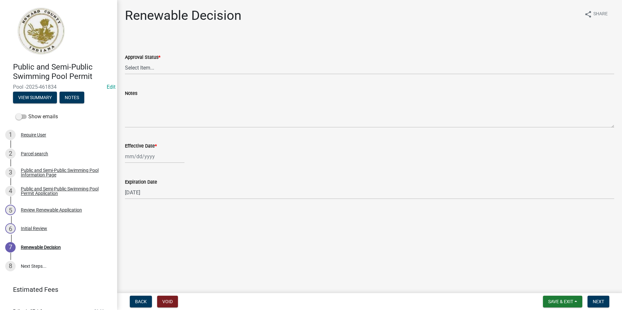
click at [171, 75] on wm-data-entity-input "Approval Status * Select Item... Approved Denied" at bounding box center [369, 58] width 489 height 44
click at [170, 71] on select "Select Item... Approved Denied" at bounding box center [369, 67] width 489 height 13
click at [125, 61] on select "Select Item... Approved Denied" at bounding box center [369, 67] width 489 height 13
select select "6cfd4193-1f57-4c7e-a5e5-f68c9e85a162"
click at [147, 155] on div at bounding box center [155, 156] width 60 height 13
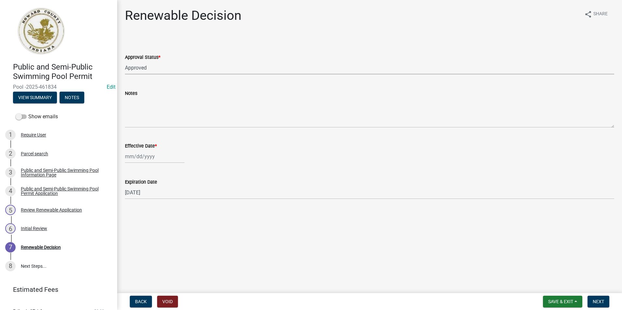
select select "8"
select select "2025"
click at [132, 211] on div "11" at bounding box center [131, 212] width 10 height 10
type input "[DATE]"
click at [605, 304] on button "Next" at bounding box center [599, 302] width 22 height 12
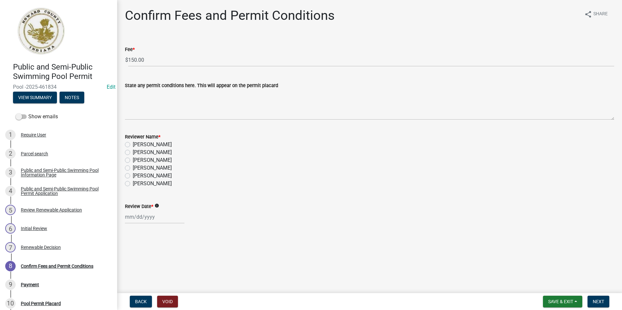
click at [133, 183] on label "Abby Matlock" at bounding box center [152, 184] width 39 height 8
click at [133, 183] on input "Abby Matlock" at bounding box center [135, 182] width 4 height 4
radio input "true"
click at [140, 217] on div at bounding box center [155, 217] width 60 height 13
select select "8"
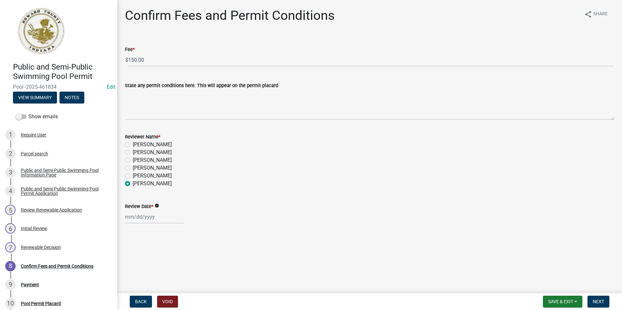
select select "2025"
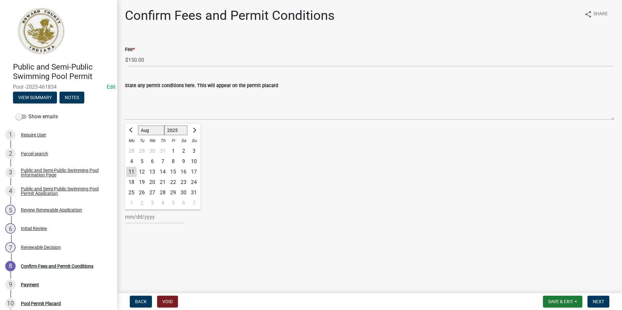
click at [132, 176] on div "11" at bounding box center [131, 172] width 10 height 10
type input "[DATE]"
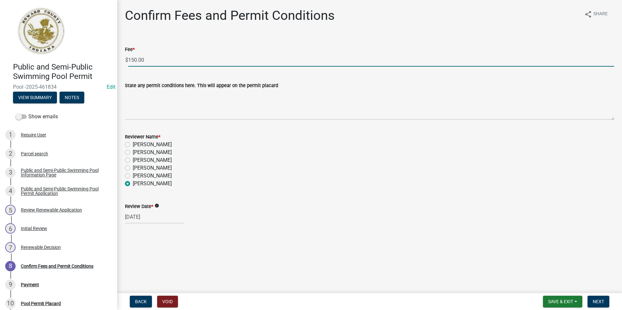
click at [111, 61] on div "Public and Semi-Public Swimming Pool Permit Pool -2025-461834 Edit View Summary…" at bounding box center [311, 155] width 622 height 310
type input "0"
click at [603, 302] on span "Next" at bounding box center [598, 301] width 11 height 5
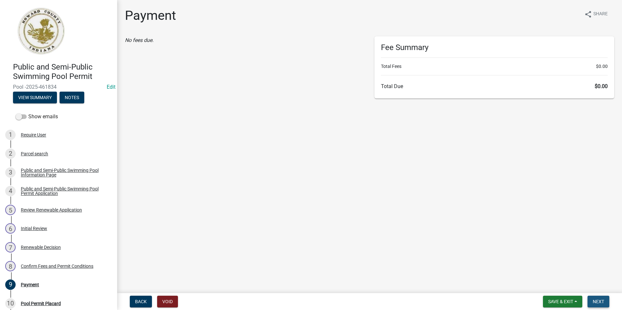
click at [601, 301] on span "Next" at bounding box center [598, 301] width 11 height 5
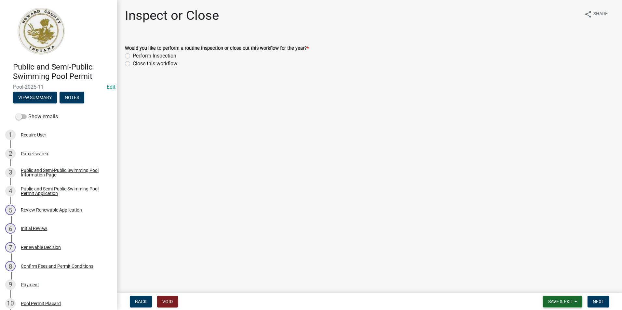
click at [553, 308] on button "Save & Exit" at bounding box center [562, 302] width 39 height 12
click at [544, 283] on button "Save & Exit" at bounding box center [556, 285] width 52 height 16
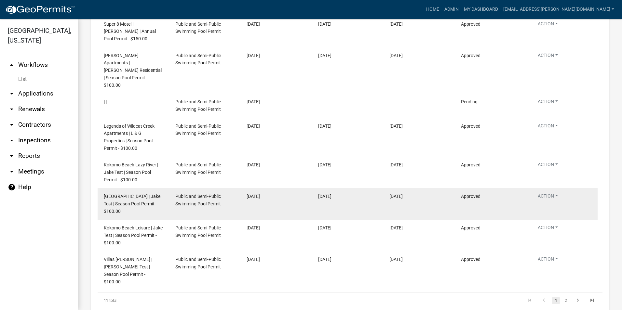
scroll to position [911, 0]
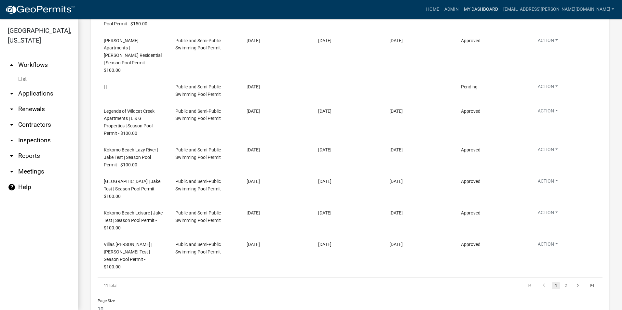
click at [501, 10] on link "My Dashboard" at bounding box center [480, 9] width 39 height 12
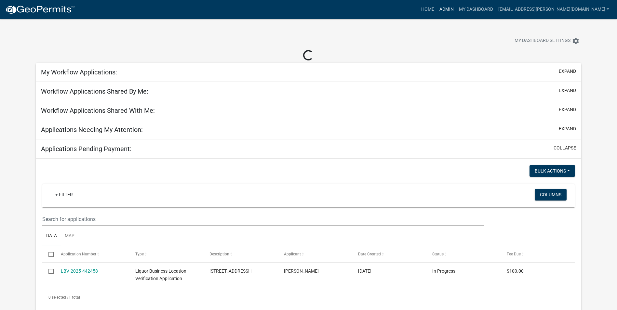
click at [457, 11] on link "Admin" at bounding box center [447, 9] width 20 height 12
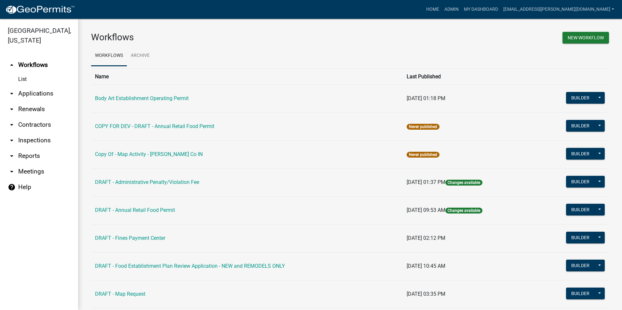
click at [12, 90] on icon "arrow_drop_down" at bounding box center [12, 94] width 8 height 8
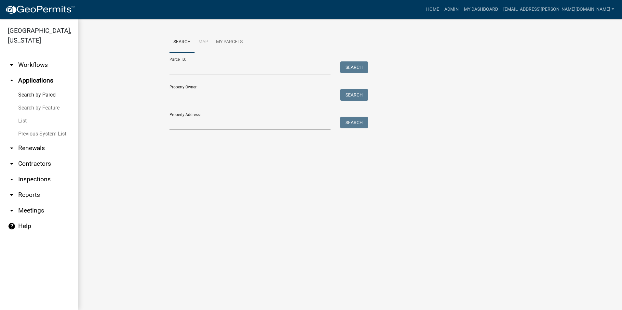
click at [12, 77] on icon "arrow_drop_up" at bounding box center [12, 81] width 8 height 8
click at [14, 79] on icon "arrow_drop_up" at bounding box center [12, 81] width 8 height 8
click at [12, 79] on icon "arrow_drop_up" at bounding box center [12, 81] width 8 height 8
click at [12, 81] on icon "arrow_drop_up" at bounding box center [12, 81] width 8 height 8
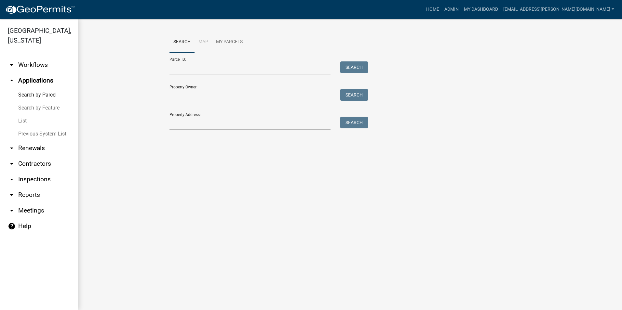
click at [12, 81] on icon "arrow_drop_up" at bounding box center [12, 81] width 8 height 8
click at [461, 8] on link "Admin" at bounding box center [452, 9] width 20 height 12
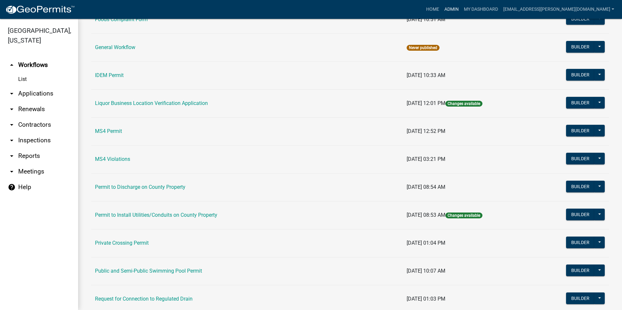
scroll to position [520, 0]
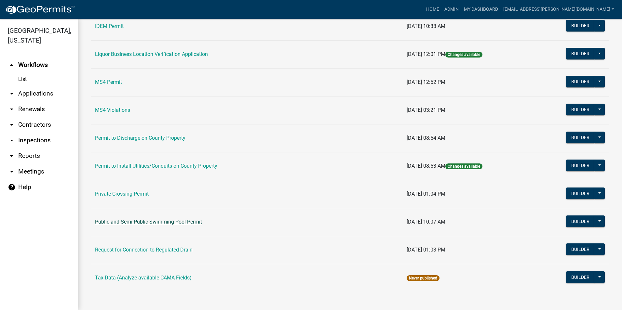
click at [174, 222] on link "Public and Semi-Public Swimming Pool Permit" at bounding box center [148, 222] width 107 height 6
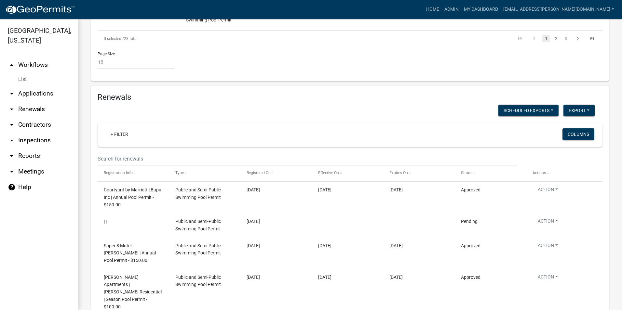
scroll to position [766, 0]
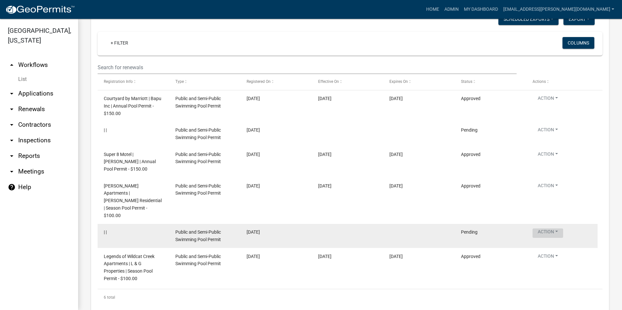
click at [556, 104] on button "Action" at bounding box center [548, 99] width 31 height 9
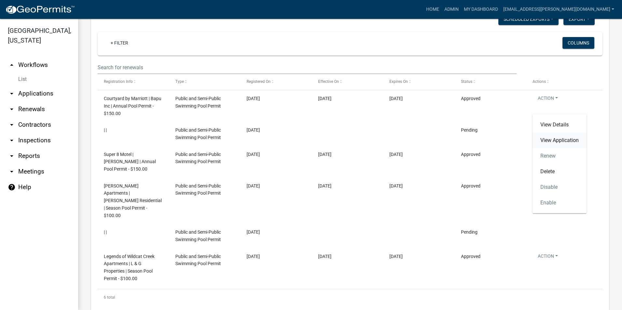
click at [559, 141] on link "View Application" at bounding box center [560, 141] width 54 height 16
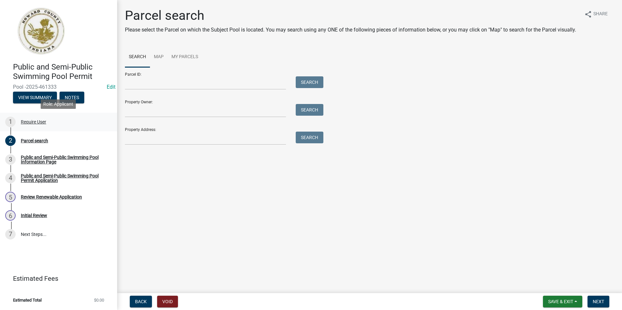
click at [70, 125] on div "1 Require User" at bounding box center [56, 122] width 102 height 10
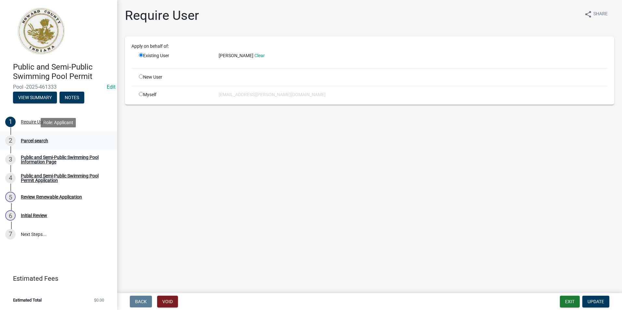
click at [66, 139] on div "2 Parcel search" at bounding box center [56, 141] width 102 height 10
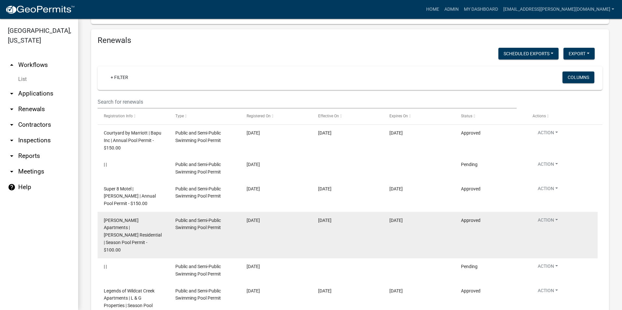
scroll to position [766, 0]
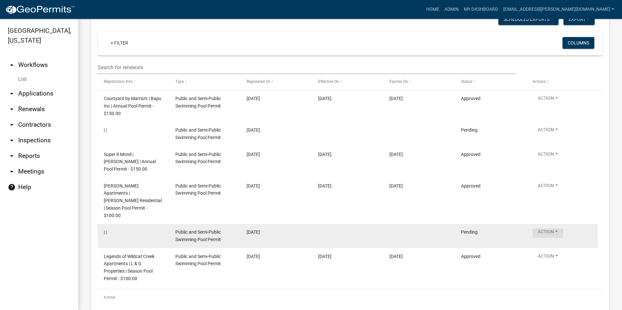
click at [560, 104] on button "Action" at bounding box center [548, 99] width 31 height 9
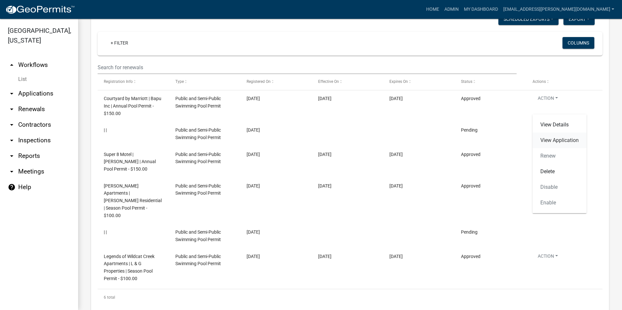
click at [560, 139] on link "View Application" at bounding box center [560, 141] width 54 height 16
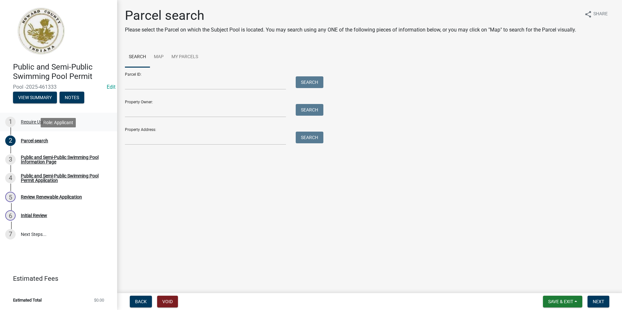
click at [78, 128] on link "1 Require User" at bounding box center [58, 122] width 117 height 19
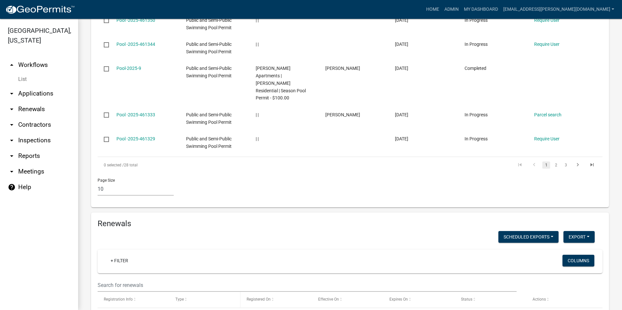
scroll to position [538, 0]
